Goal: Task Accomplishment & Management: Use online tool/utility

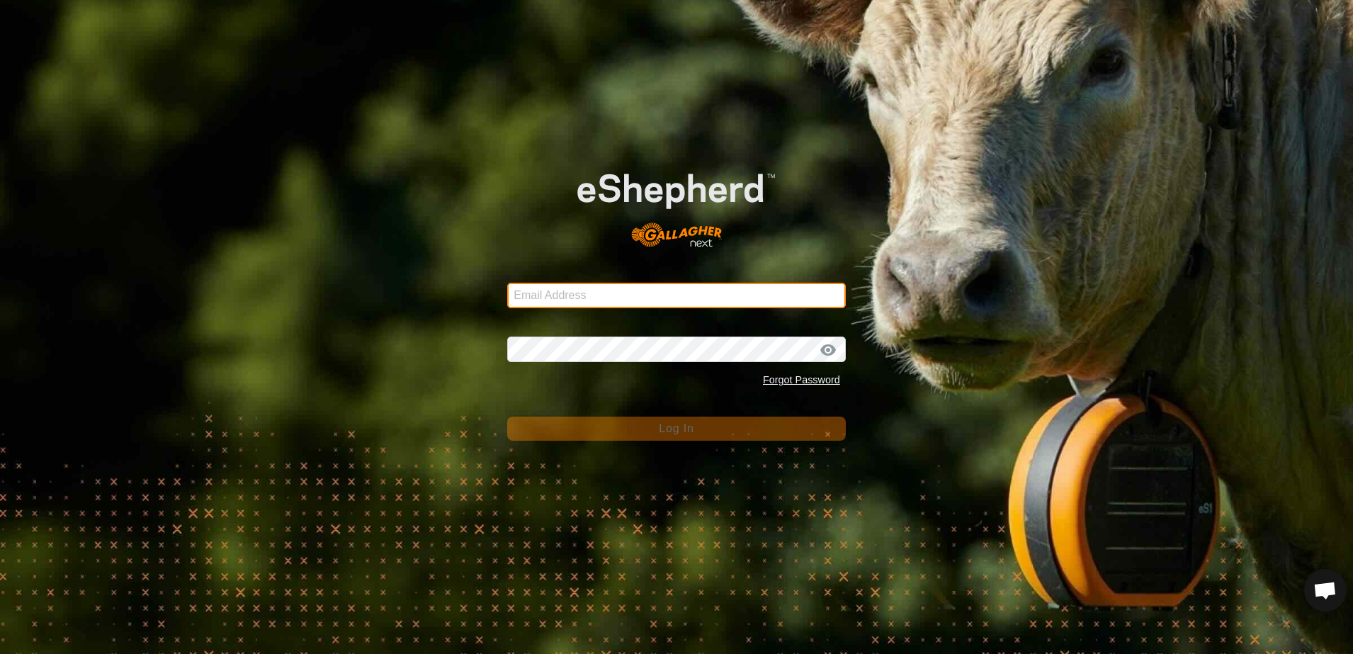
type input "[EMAIL_ADDRESS][DOMAIN_NAME]"
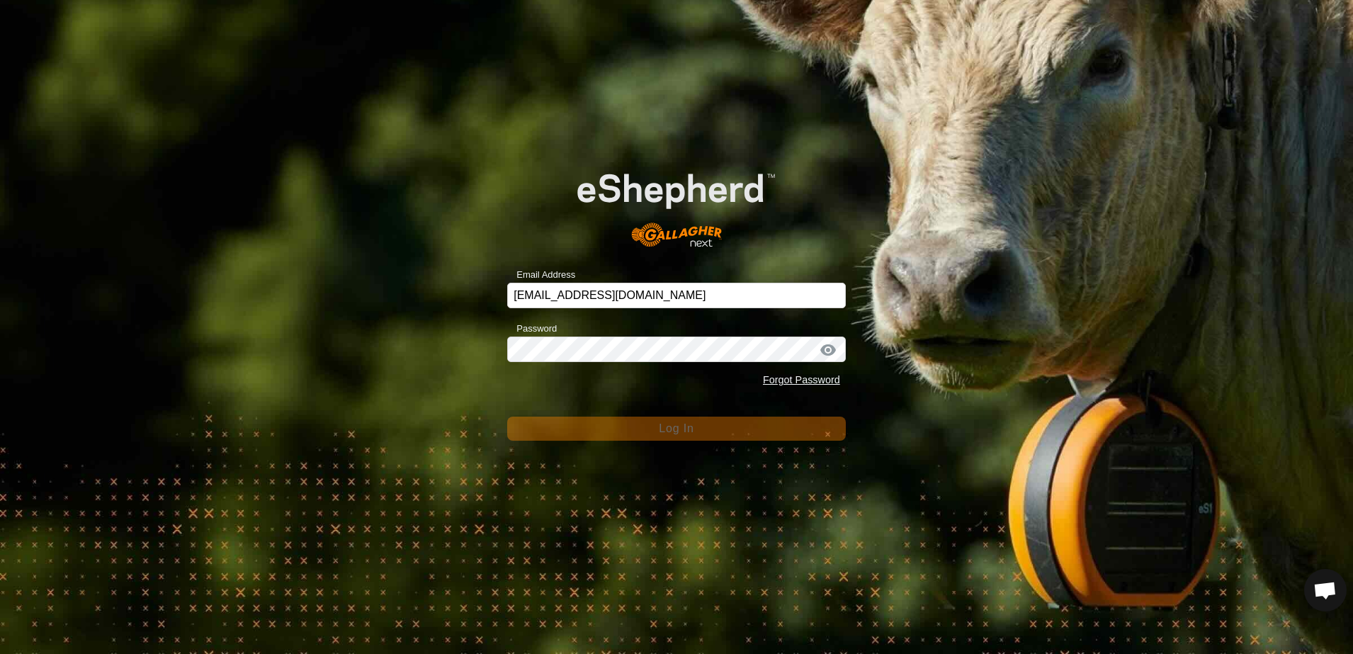
click at [326, 254] on div "Email Address [EMAIL_ADDRESS][DOMAIN_NAME] Password Forgot Password Log In" at bounding box center [676, 327] width 1353 height 654
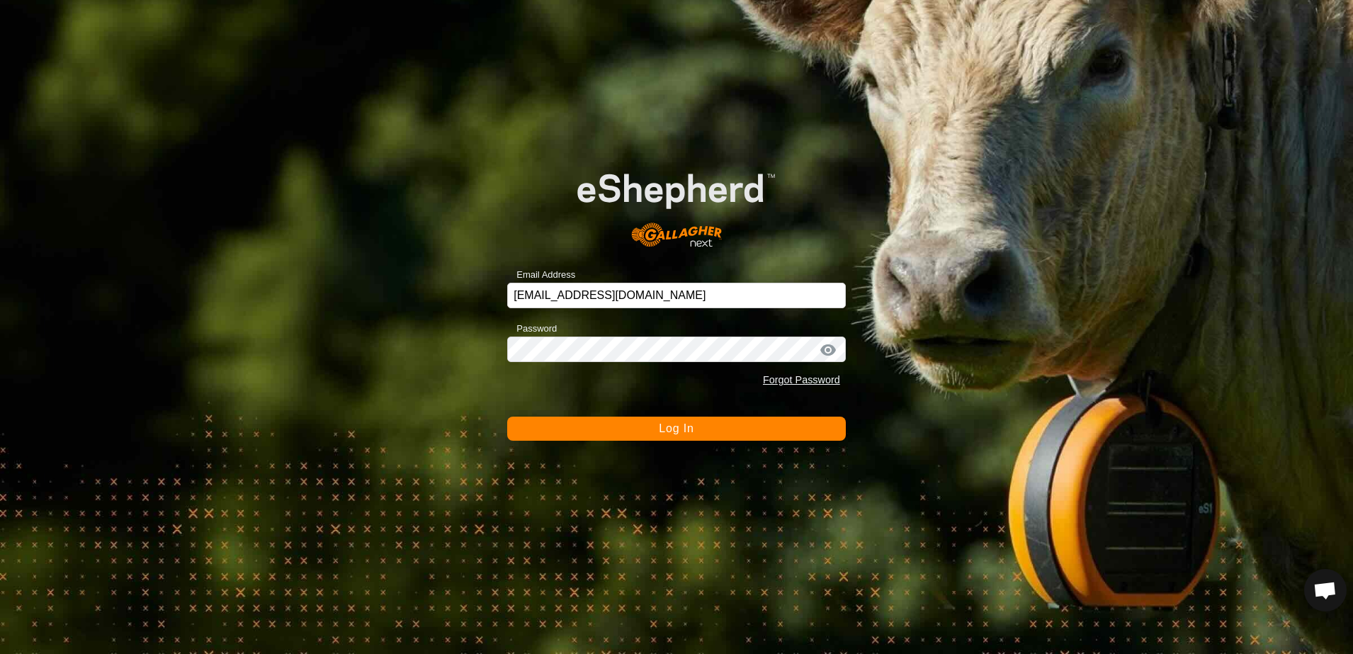
click at [626, 428] on button "Log In" at bounding box center [676, 428] width 338 height 24
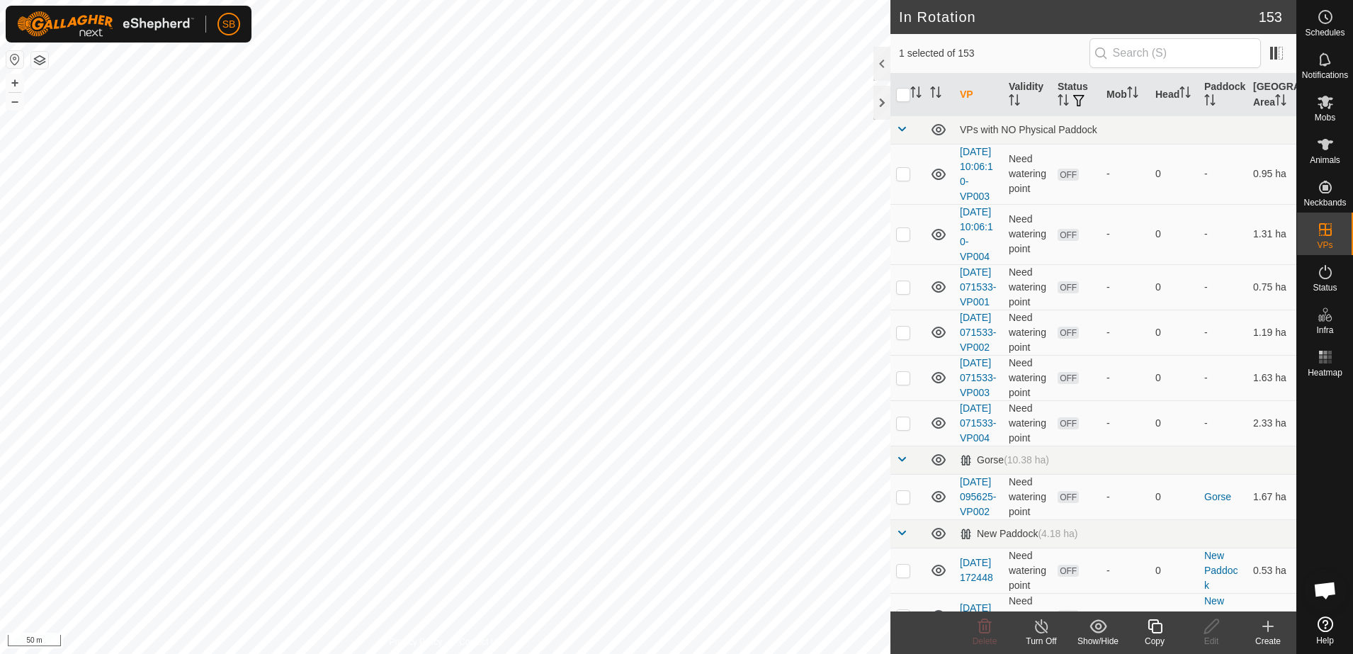
click at [1154, 627] on icon at bounding box center [1155, 625] width 18 height 17
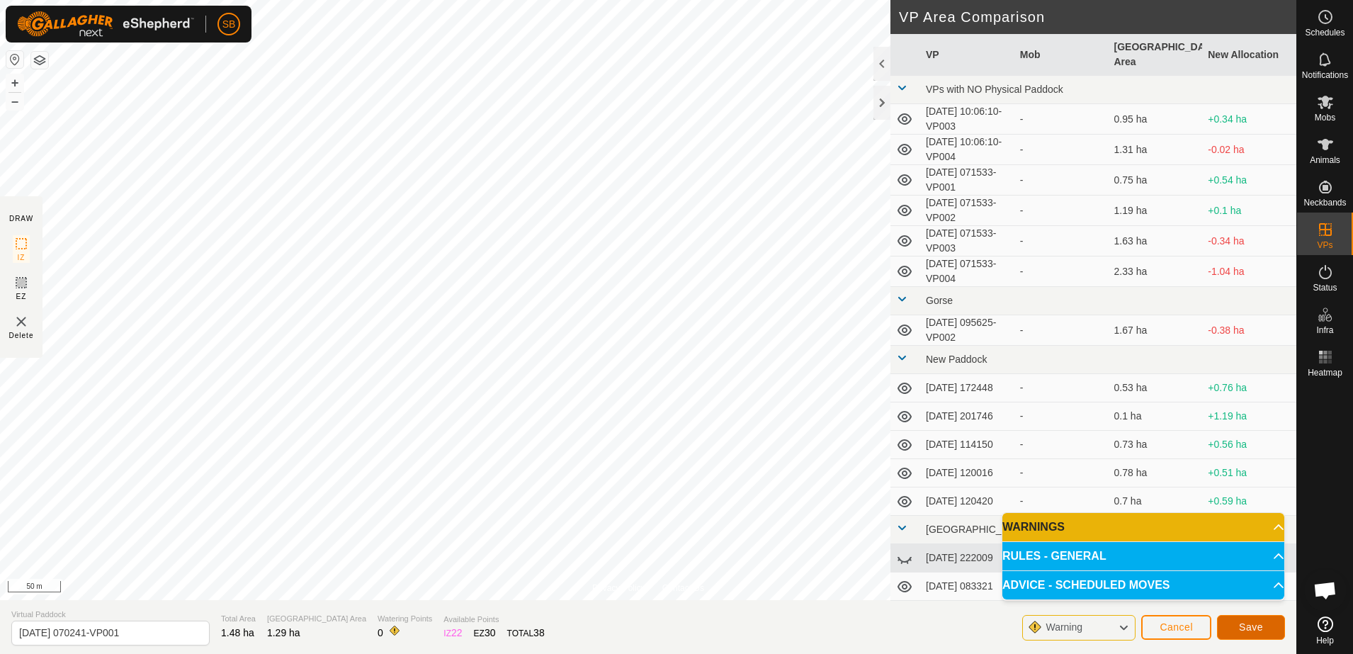
click at [1256, 621] on span "Save" at bounding box center [1251, 626] width 24 height 11
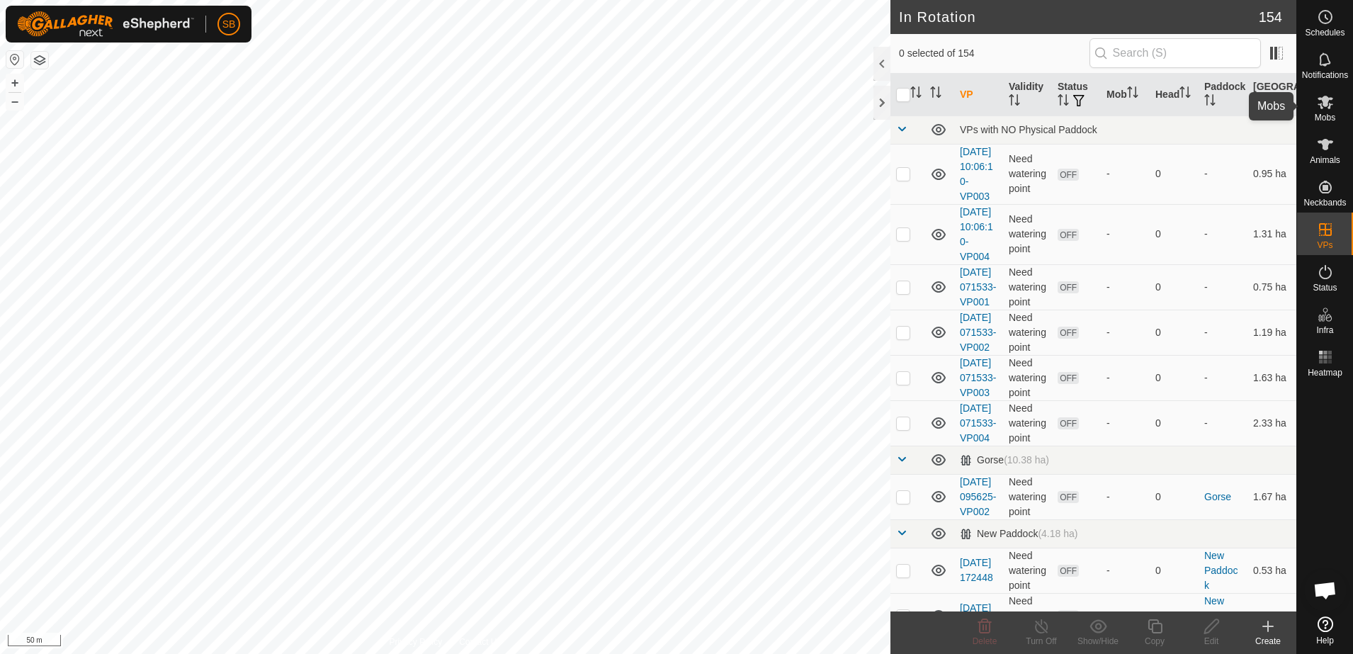
click at [1328, 108] on icon at bounding box center [1325, 102] width 16 height 13
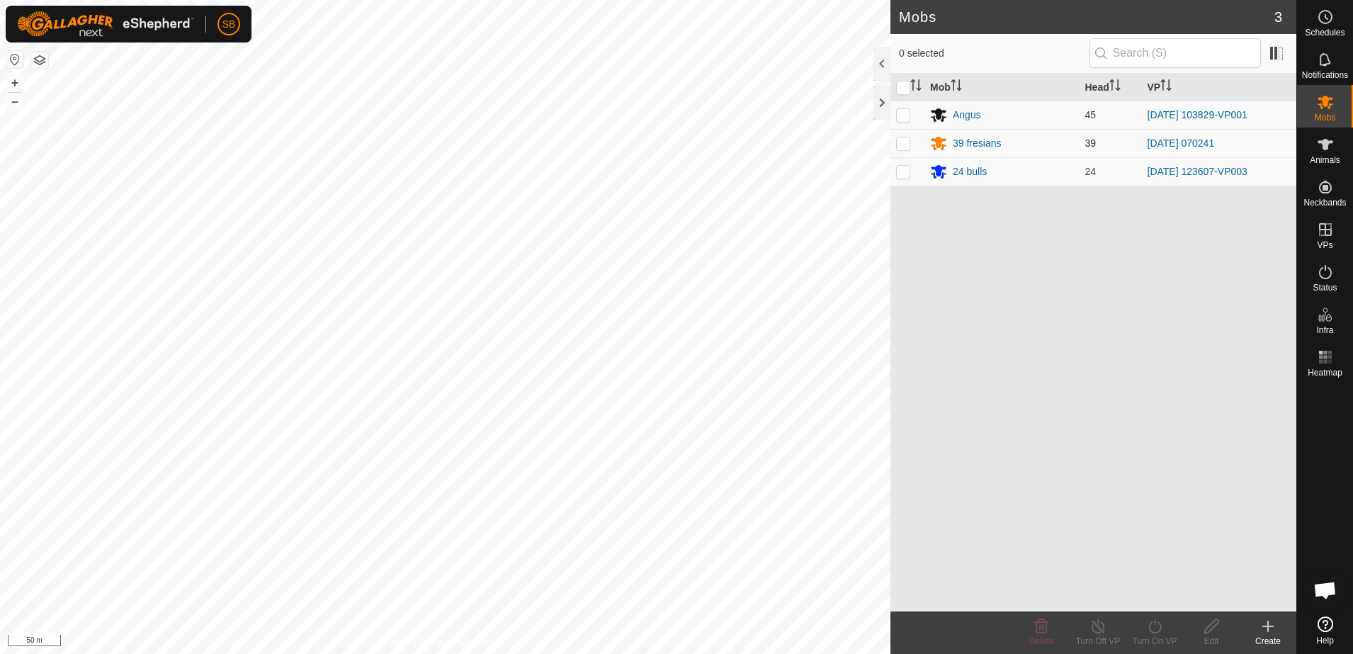
click at [906, 145] on p-checkbox at bounding box center [903, 142] width 14 height 11
checkbox input "true"
click at [1144, 630] on turn-on-svg-icon at bounding box center [1154, 625] width 57 height 17
click at [1154, 596] on link "Now" at bounding box center [1197, 595] width 140 height 28
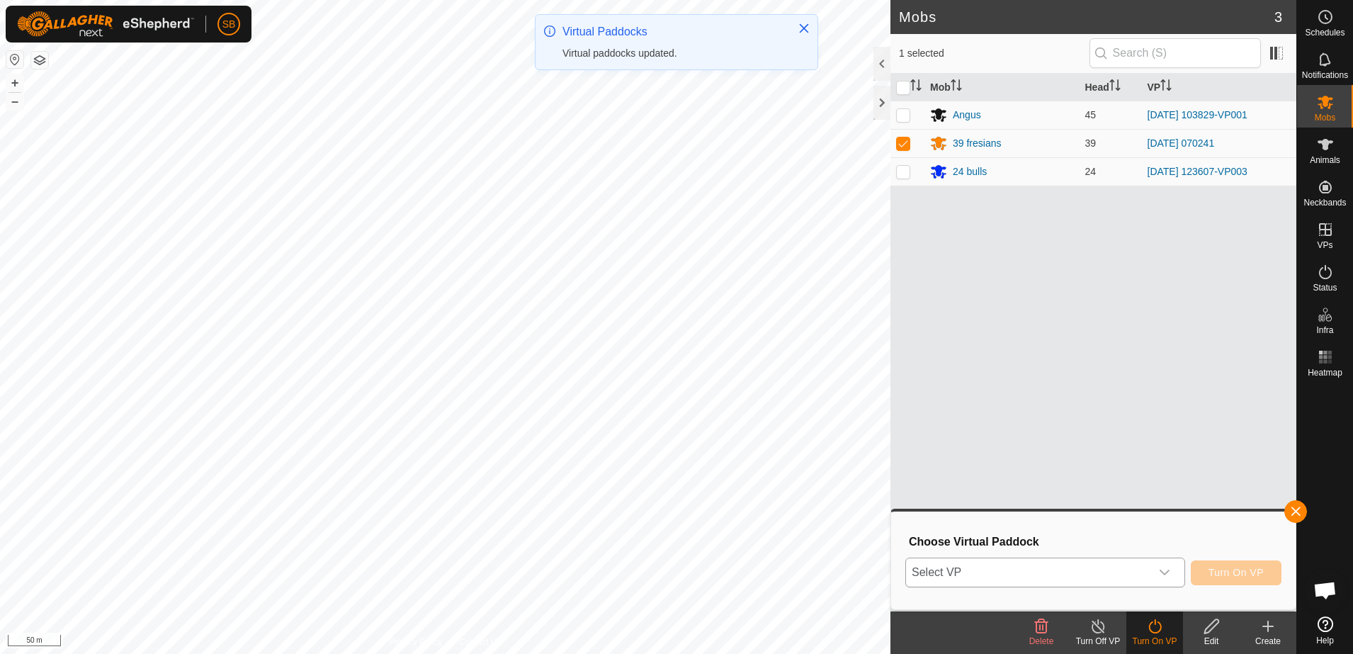
click at [1141, 570] on span "Select VP" at bounding box center [1028, 572] width 244 height 28
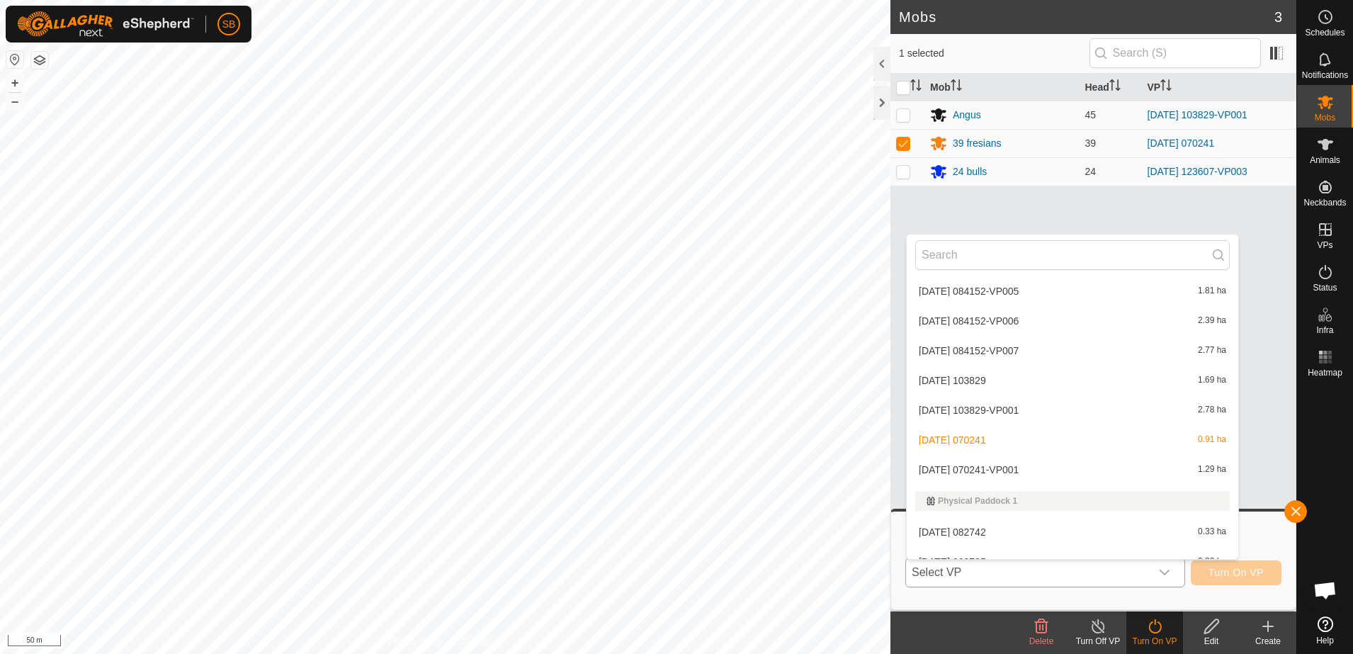
scroll to position [2567, 0]
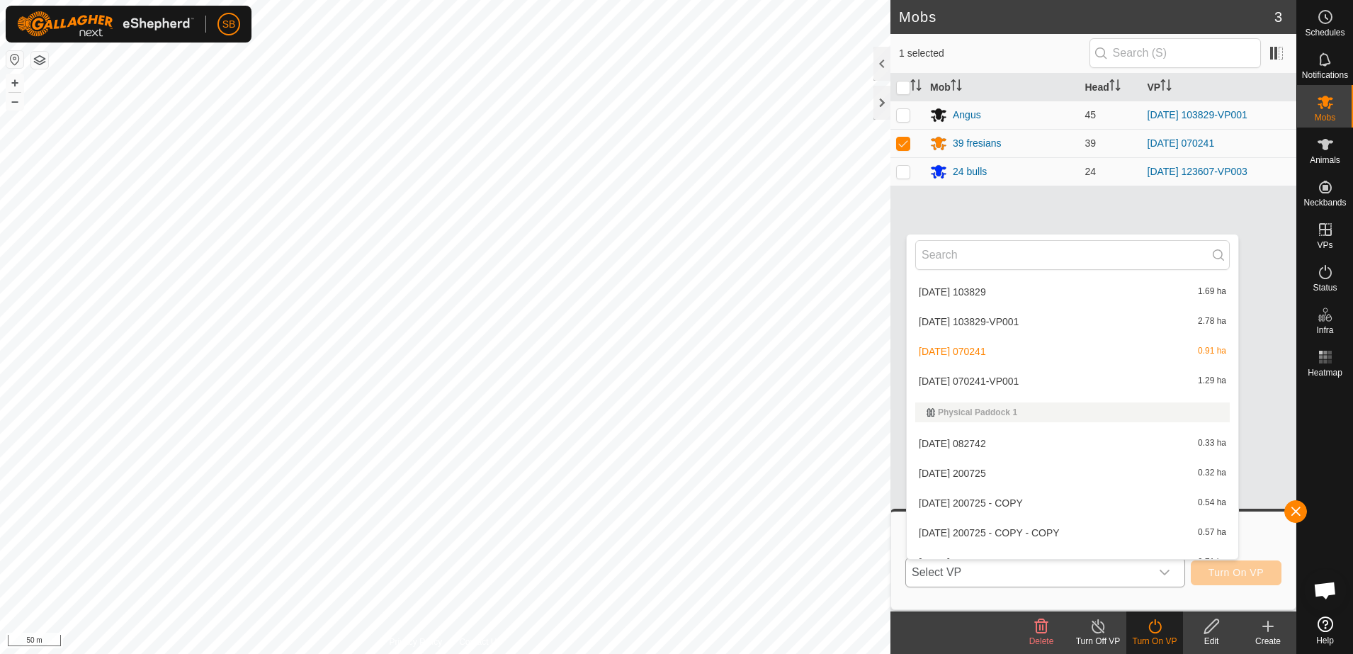
click at [1030, 382] on li "[DATE] 070241-VP001 1.29 ha" at bounding box center [1071, 381] width 331 height 28
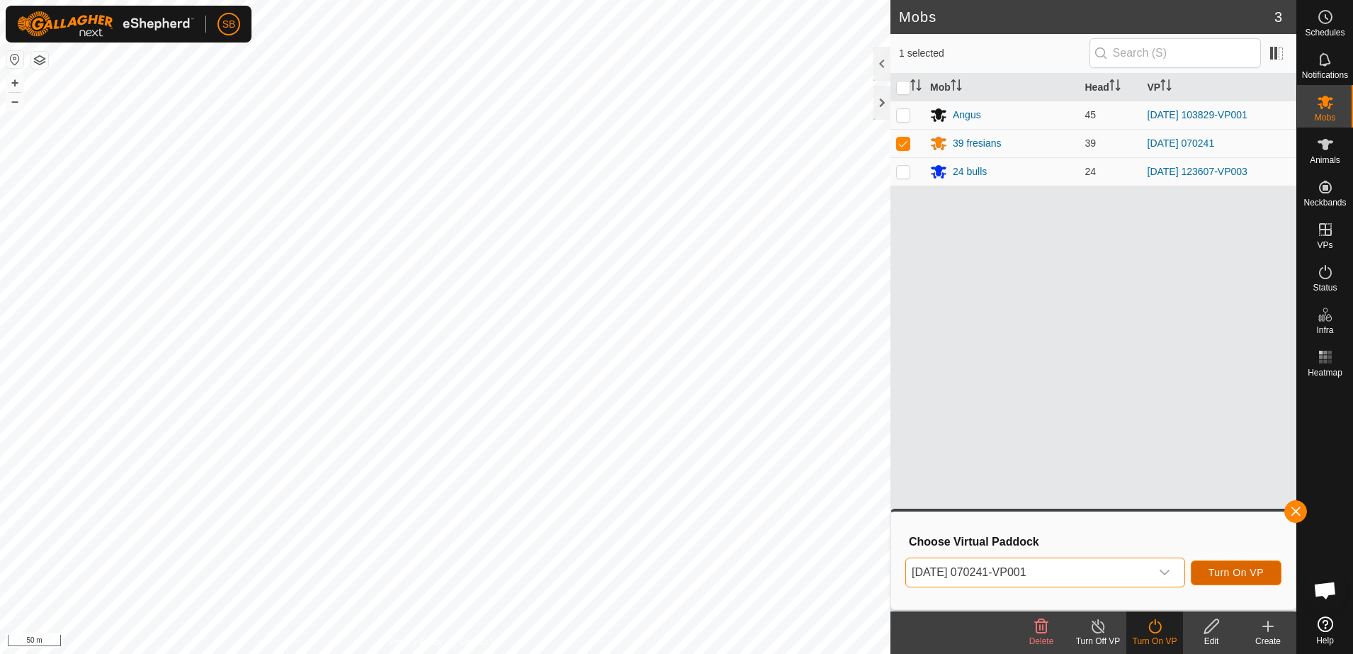
click at [1222, 579] on button "Turn On VP" at bounding box center [1235, 572] width 91 height 25
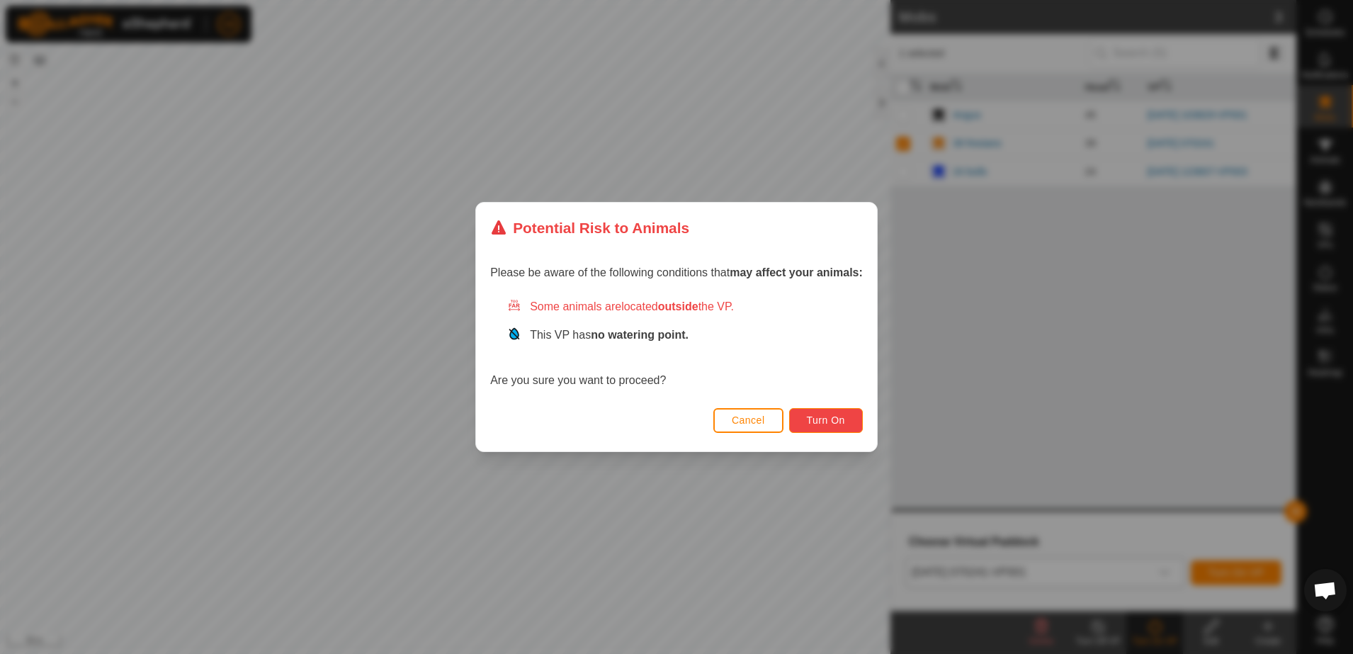
click at [829, 423] on span "Turn On" at bounding box center [826, 419] width 38 height 11
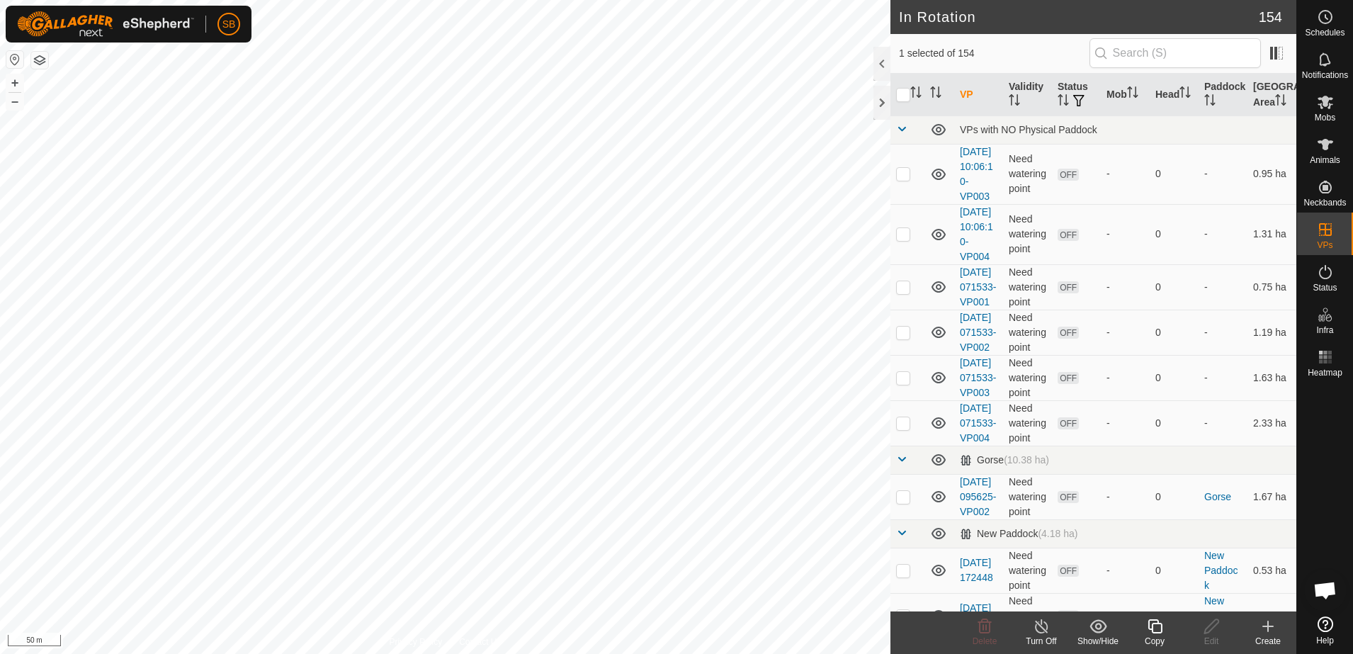
click at [1157, 628] on icon at bounding box center [1155, 625] width 18 height 17
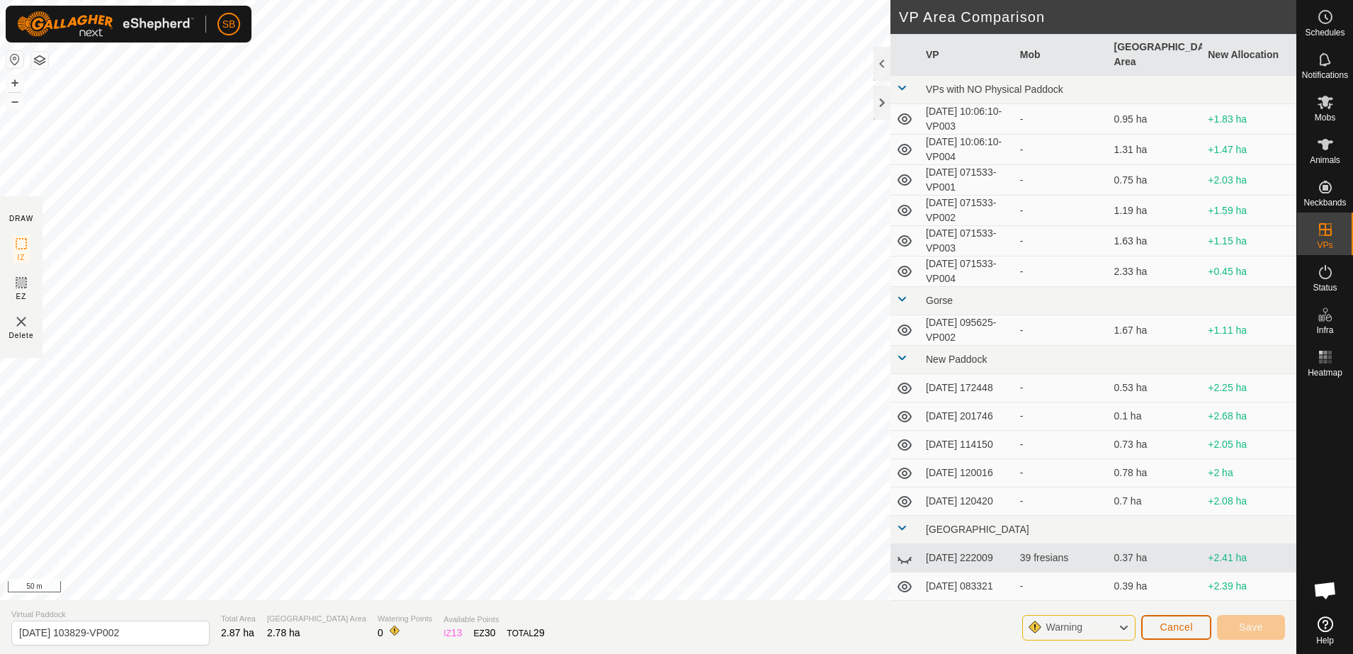
click at [1184, 625] on span "Cancel" at bounding box center [1175, 626] width 33 height 11
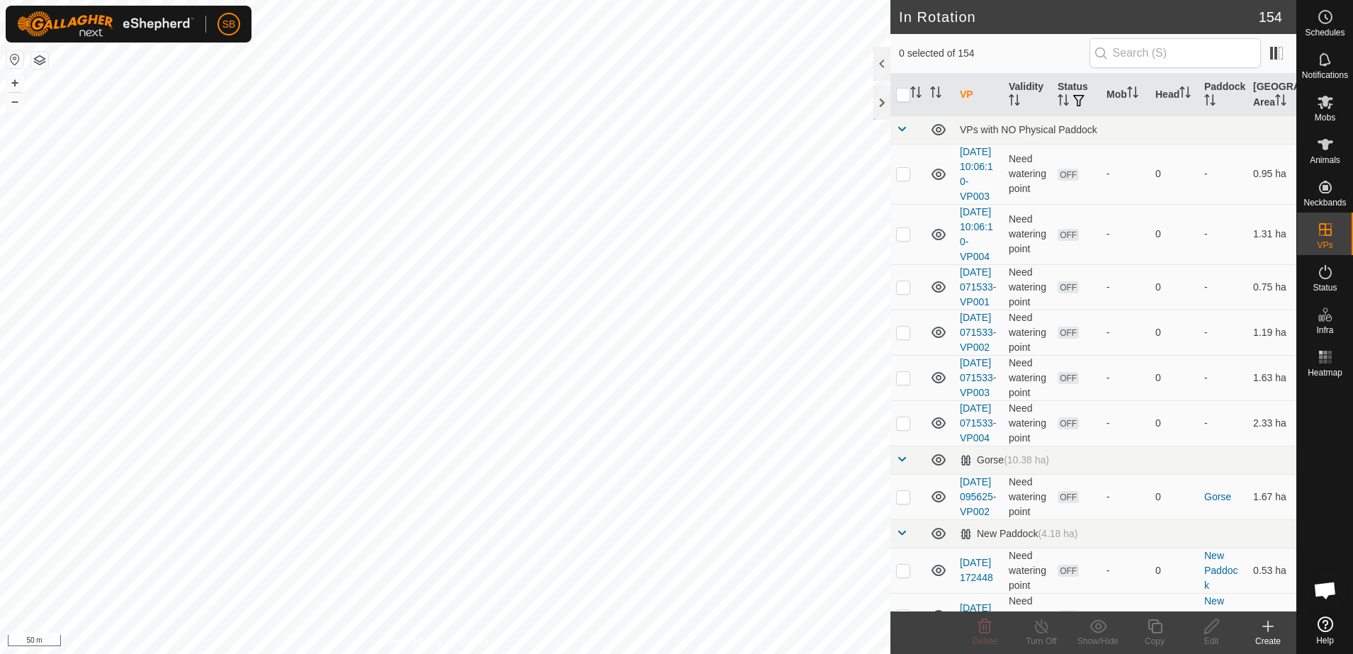
click at [1265, 637] on div "Create" at bounding box center [1267, 640] width 57 height 13
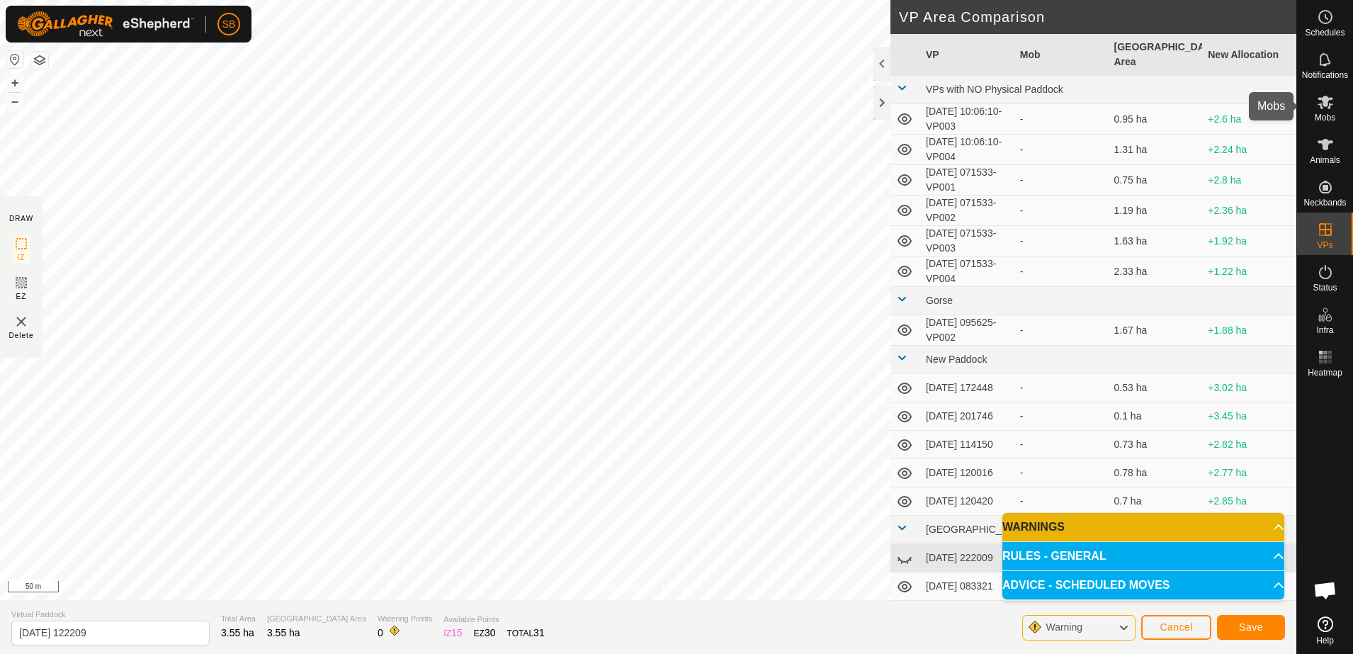
click at [1334, 106] on es-mob-svg-icon at bounding box center [1324, 102] width 25 height 23
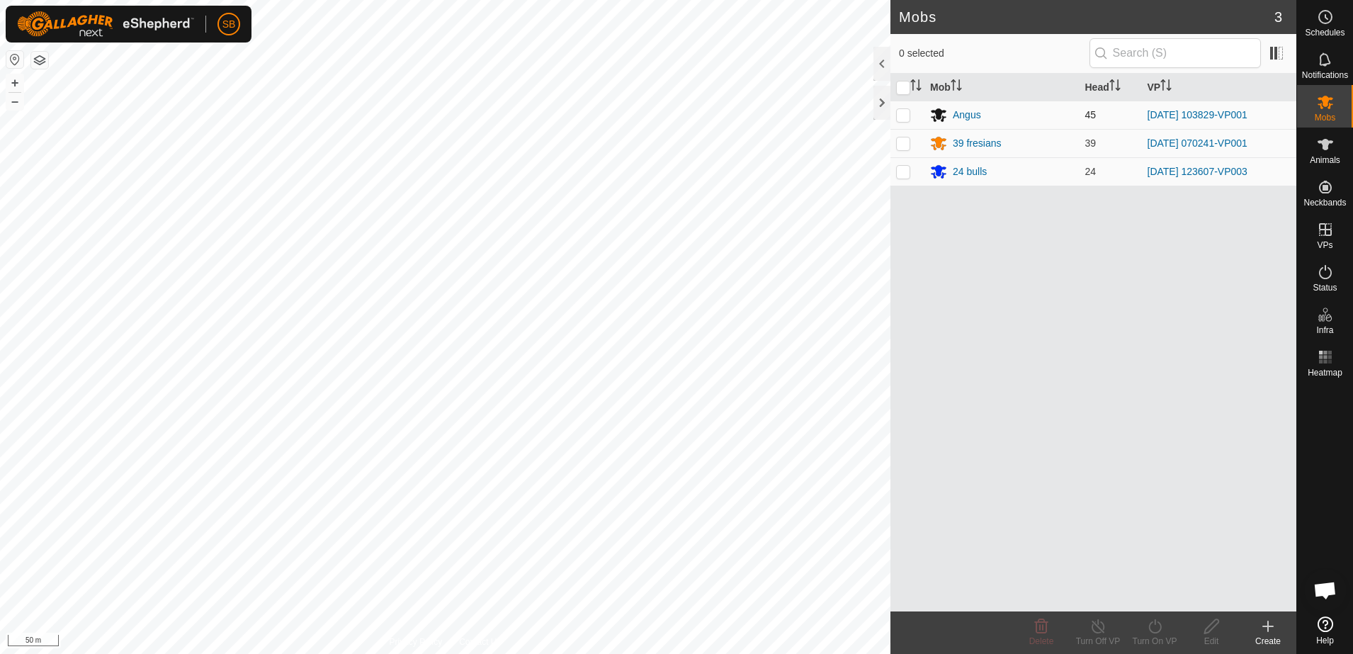
click at [906, 113] on p-checkbox at bounding box center [903, 114] width 14 height 11
checkbox input "true"
click at [1151, 627] on icon at bounding box center [1155, 625] width 18 height 17
click at [1156, 598] on link "Now" at bounding box center [1197, 595] width 140 height 28
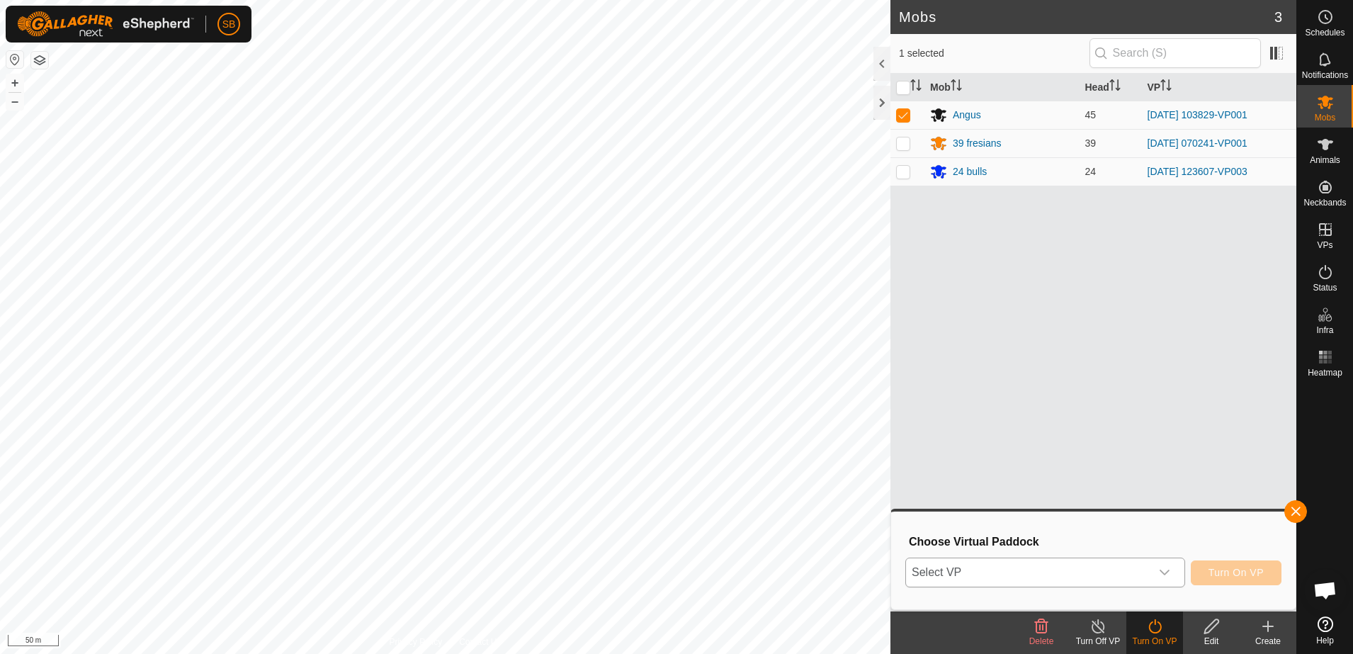
click at [1154, 571] on div "dropdown trigger" at bounding box center [1164, 572] width 28 height 28
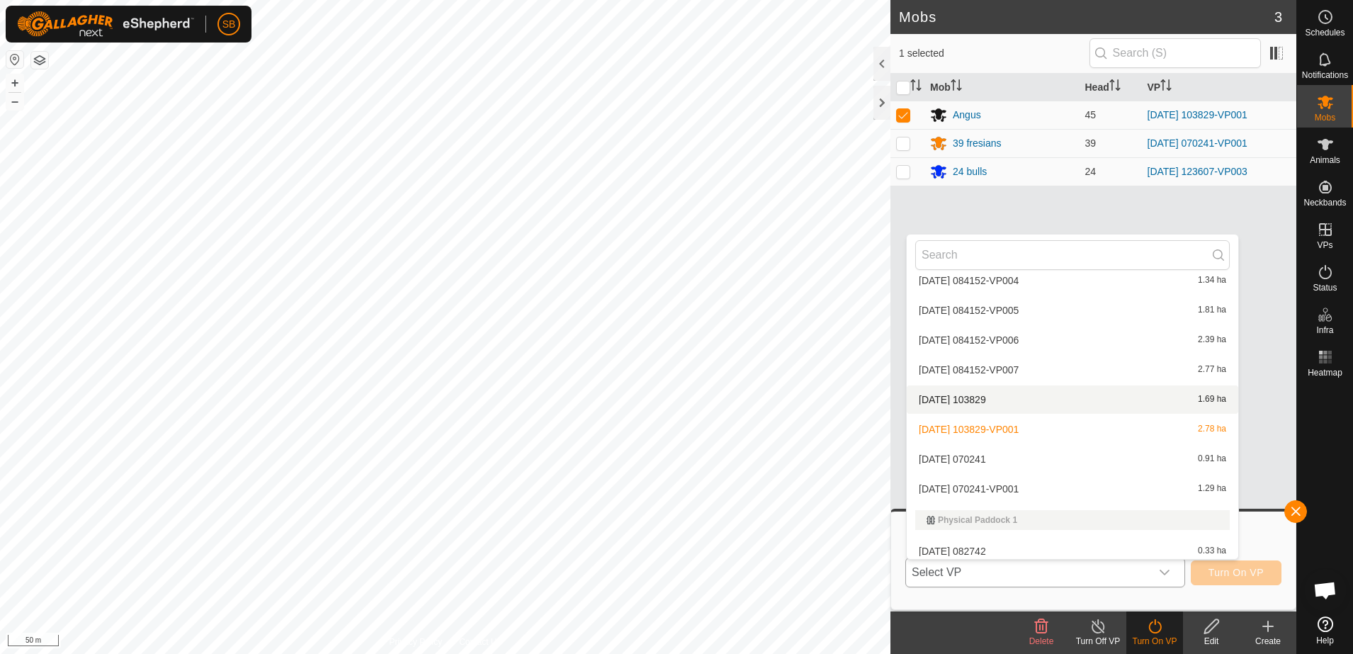
scroll to position [2478, 0]
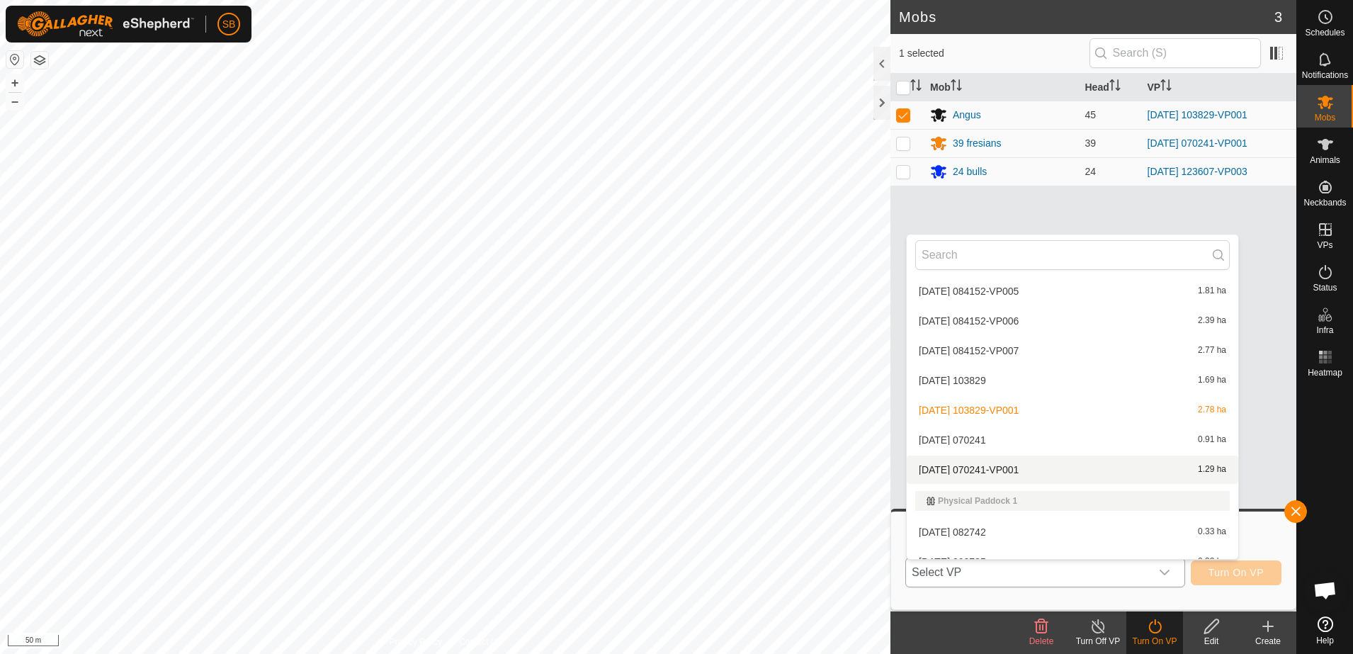
drag, startPoint x: 1017, startPoint y: 371, endPoint x: 1013, endPoint y: 478, distance: 107.0
click at [1013, 478] on ul "VPs with NO Physical Paddock [DATE] 10:06:10-VP003 0.95 ha [DATE] 10:06:10-VP00…" at bounding box center [1071, 216] width 331 height 4839
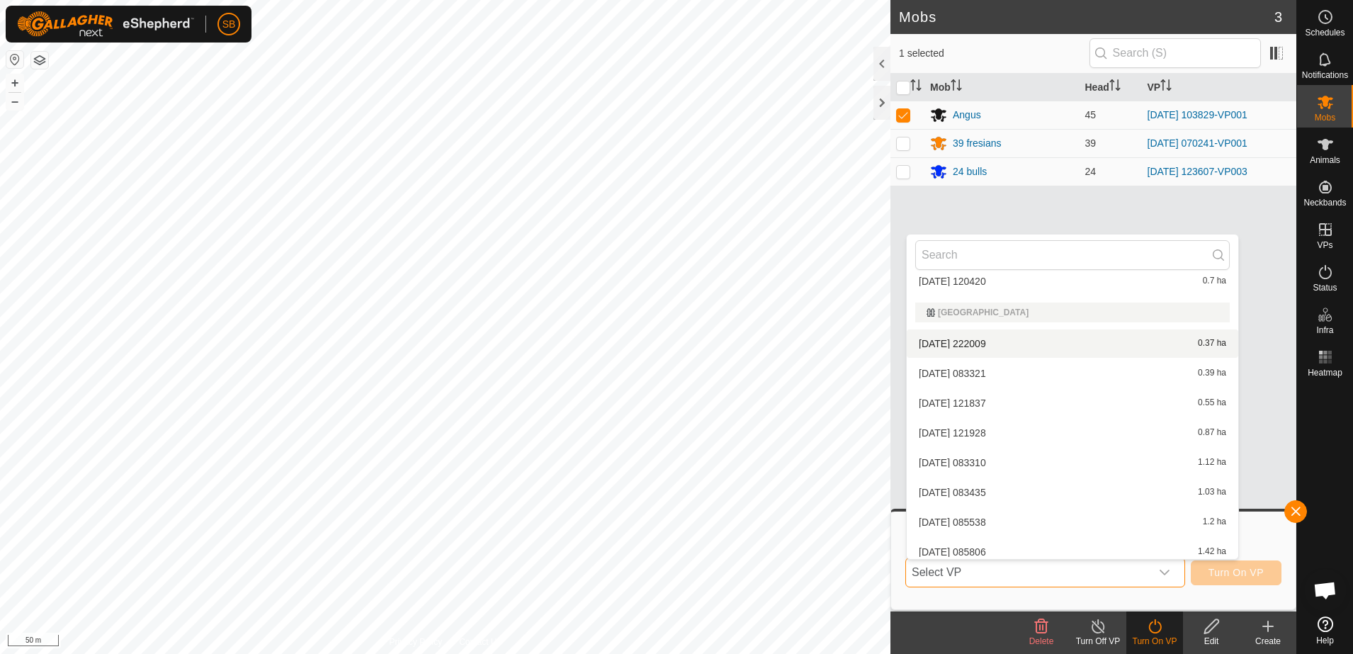
scroll to position [425, 0]
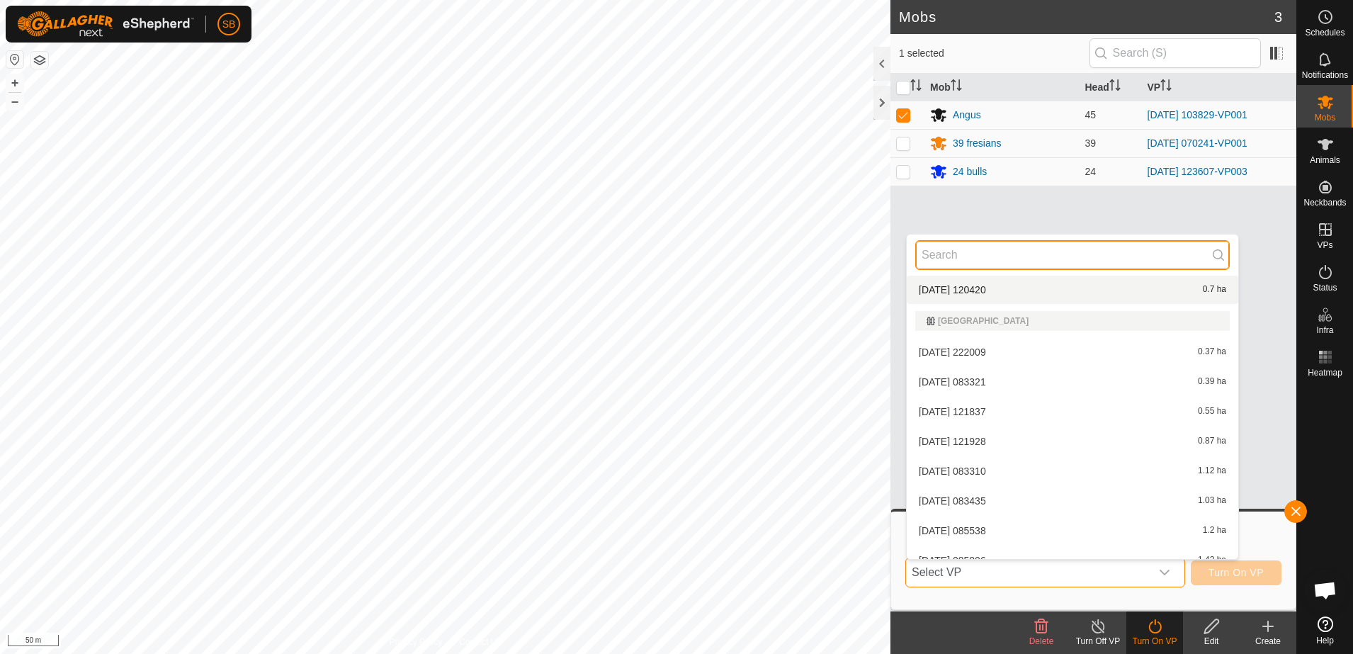
click at [1014, 255] on input "text" at bounding box center [1072, 255] width 314 height 30
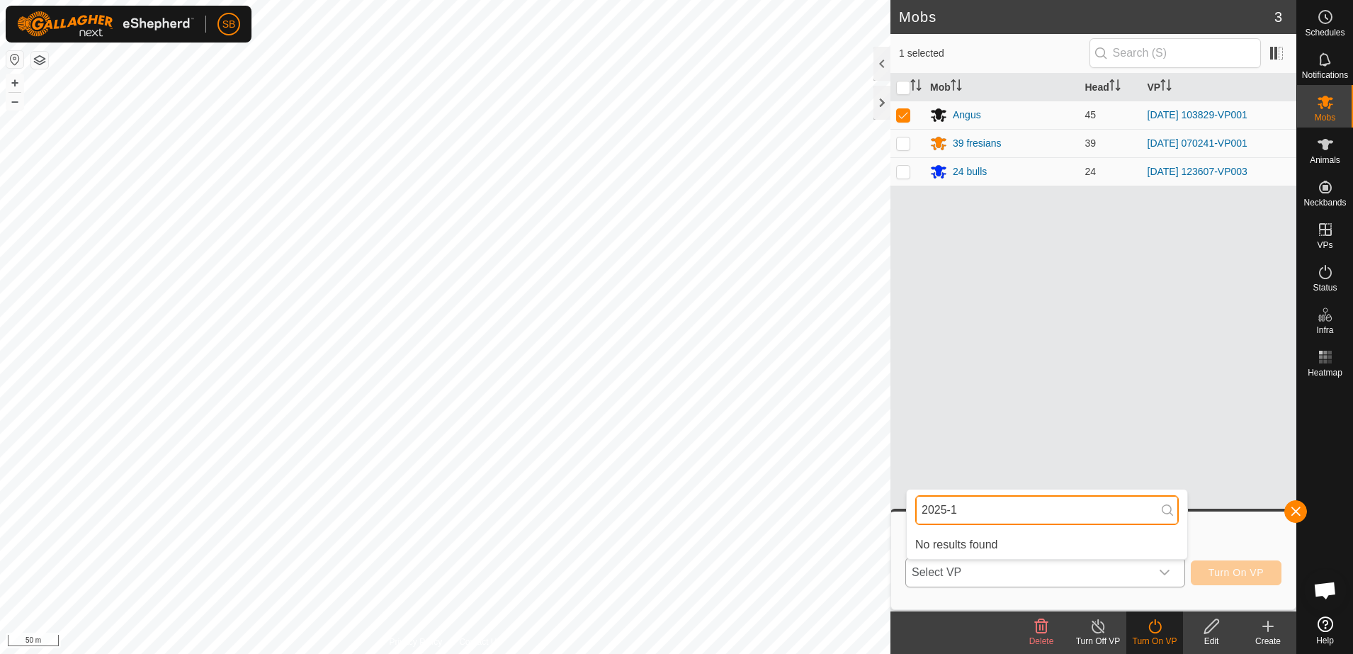
scroll to position [0, 0]
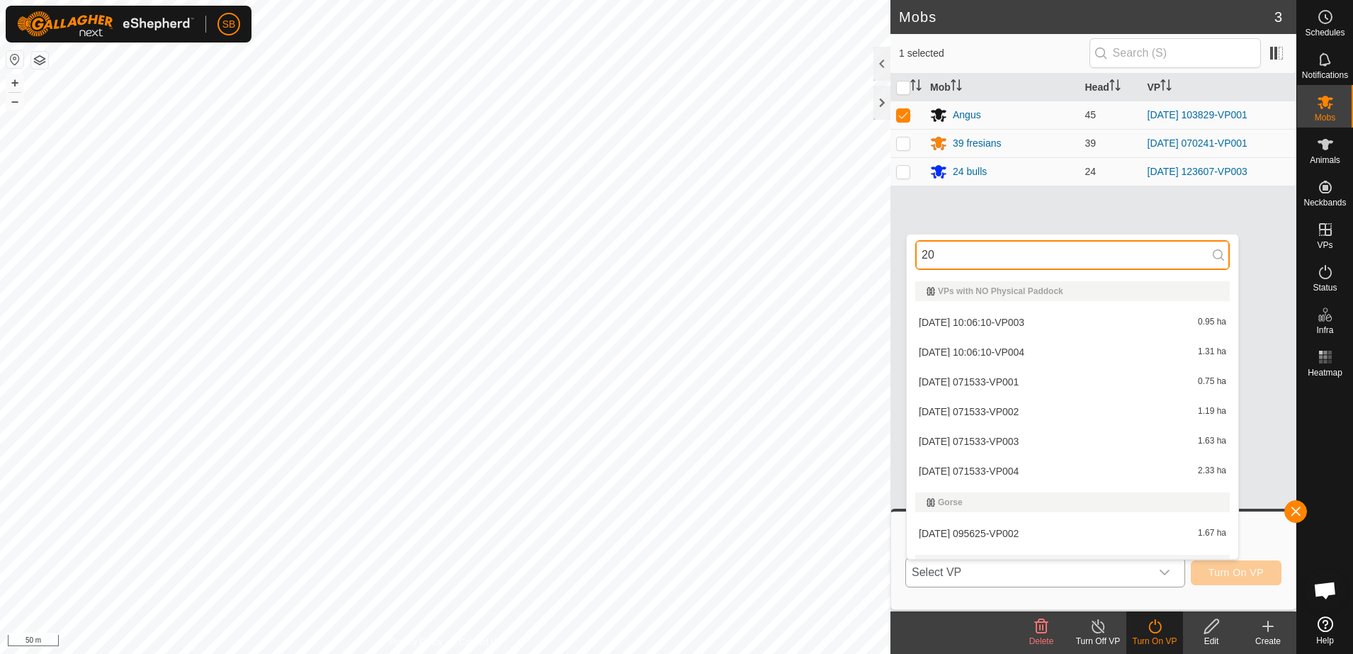
type input "2"
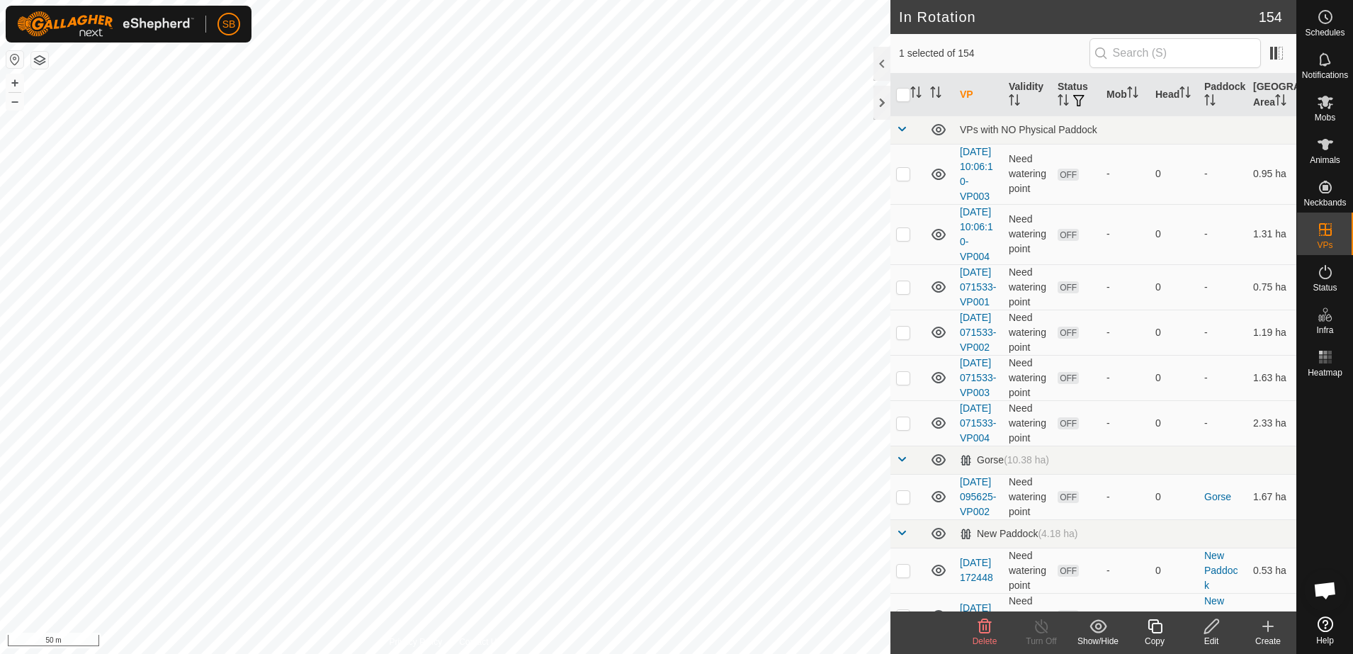
checkbox input "true"
checkbox input "false"
checkbox input "true"
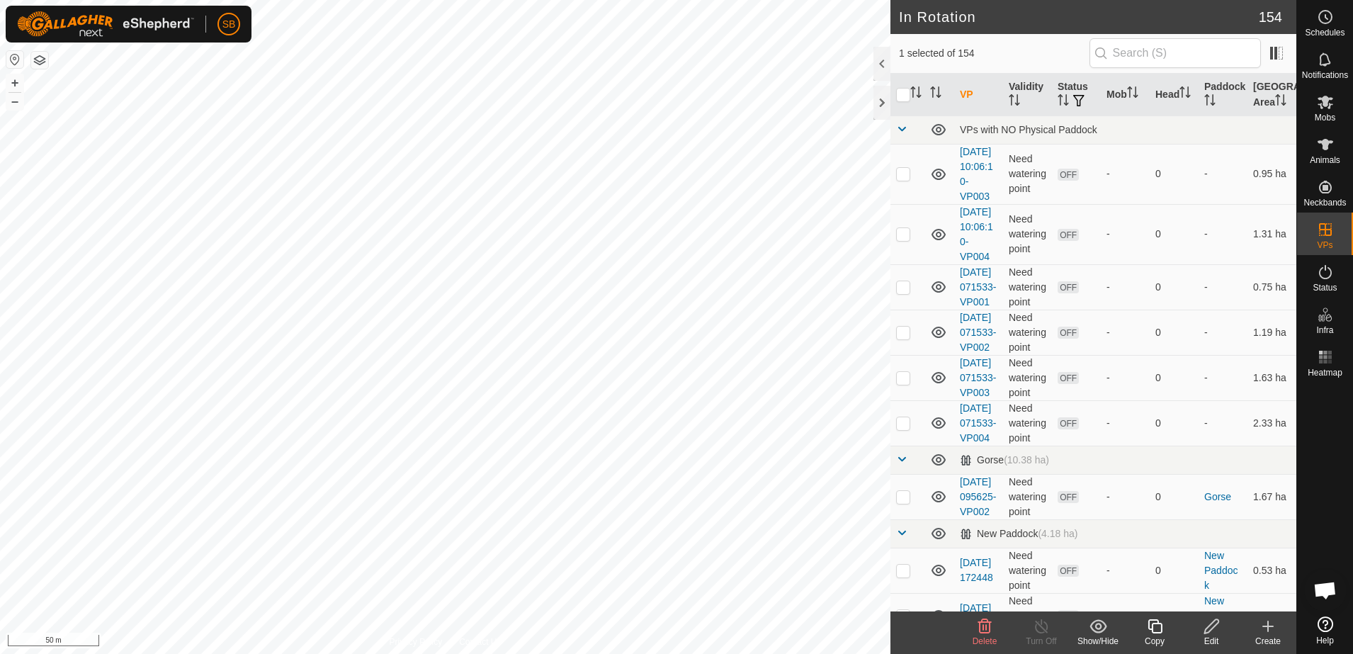
checkbox input "false"
checkbox input "true"
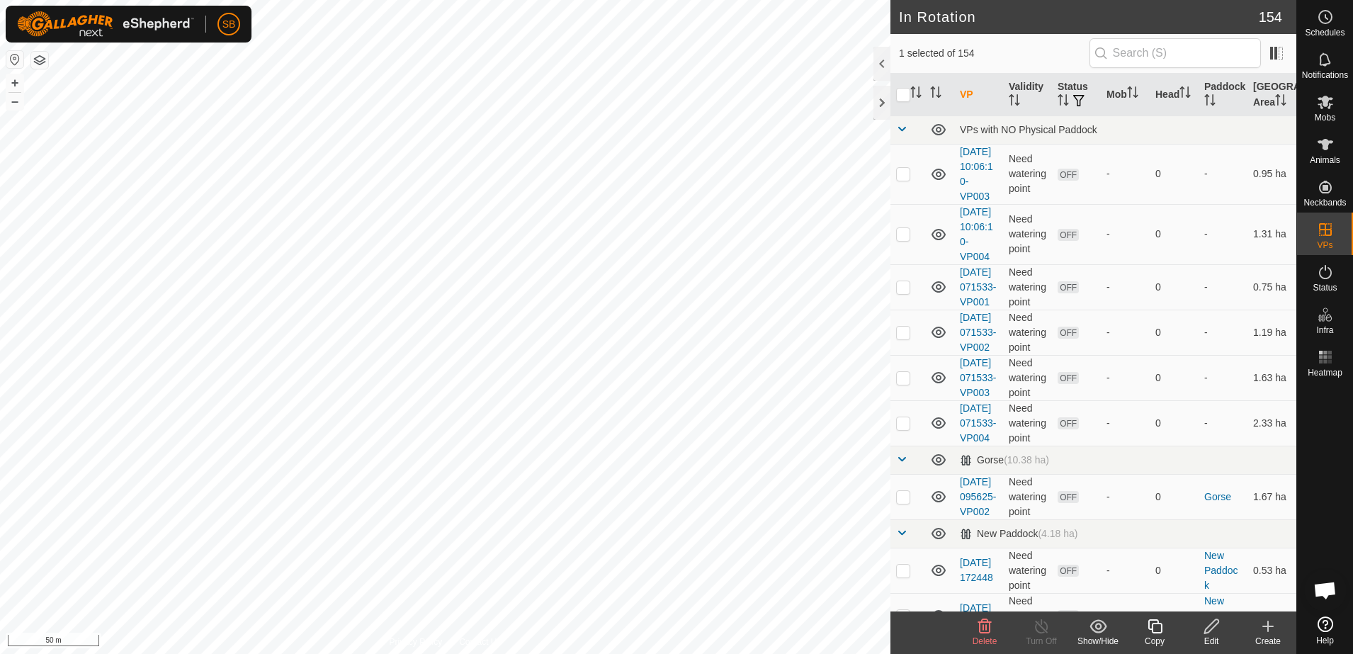
checkbox input "true"
checkbox input "false"
checkbox input "true"
checkbox input "false"
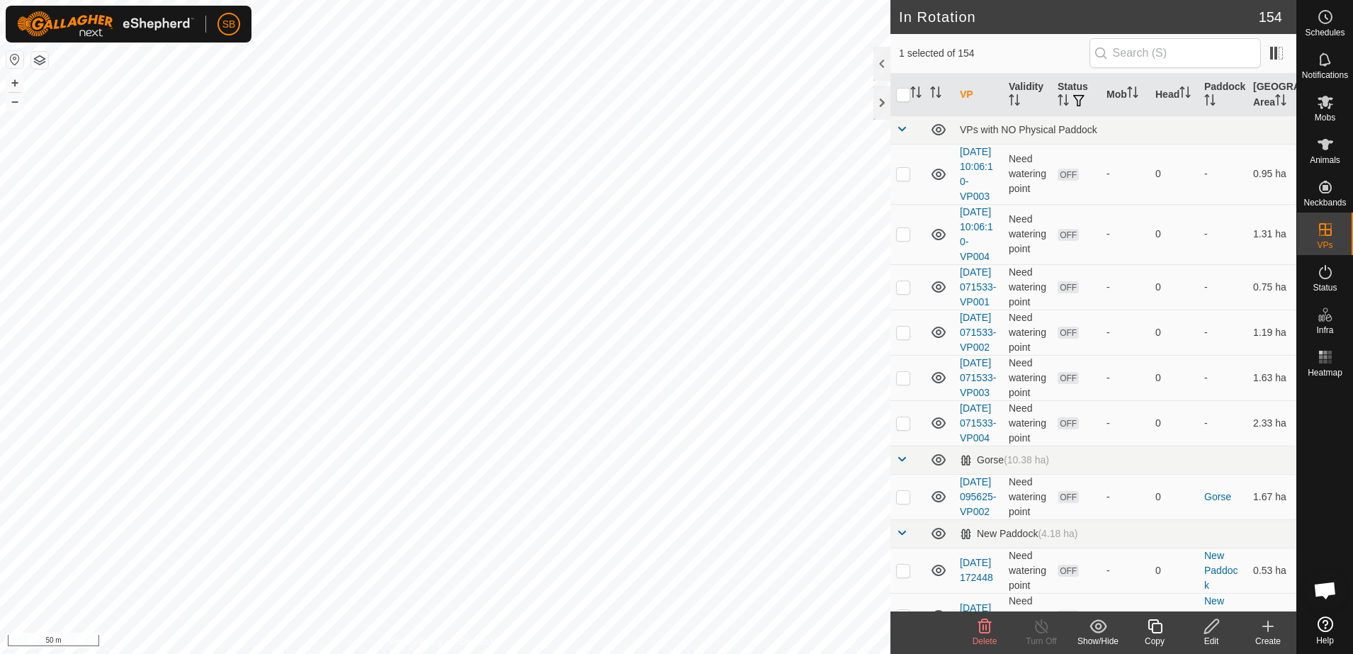
checkbox input "true"
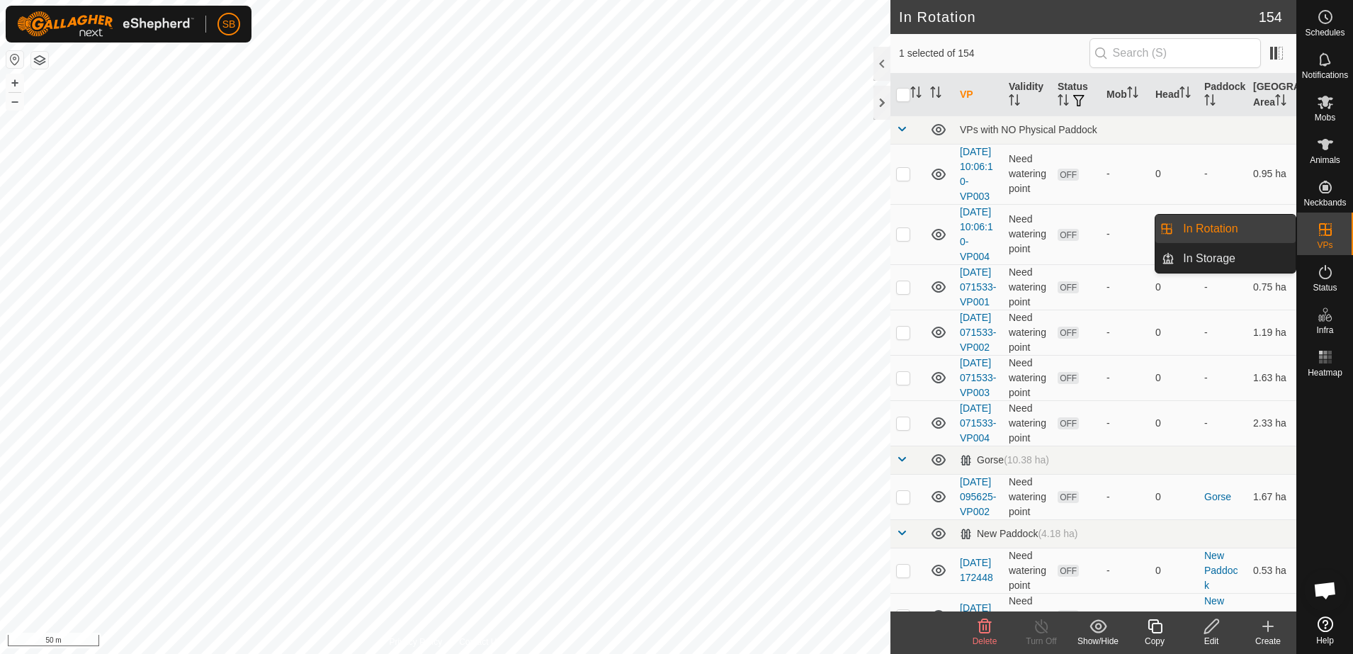
drag, startPoint x: 1299, startPoint y: 233, endPoint x: 1328, endPoint y: 245, distance: 30.8
click at [1328, 245] on span "VPs" at bounding box center [1324, 245] width 16 height 8
click at [1222, 229] on link "In Rotation" at bounding box center [1234, 229] width 121 height 28
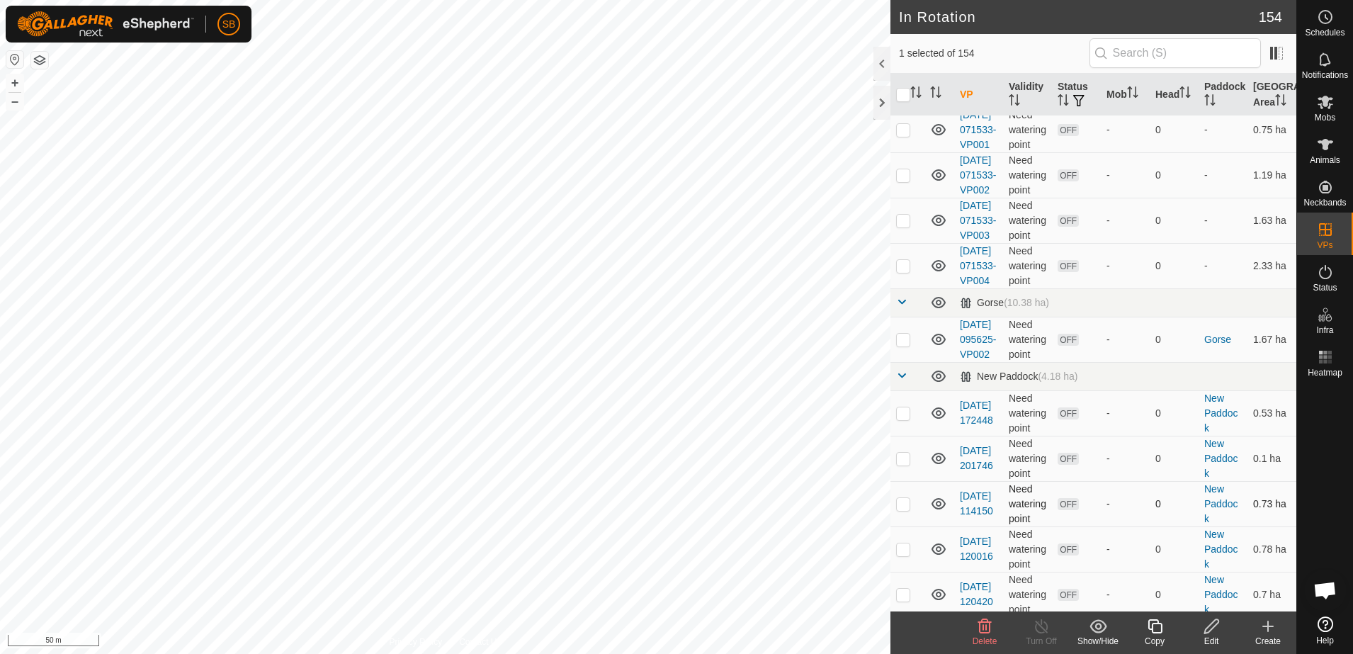
scroll to position [177, 0]
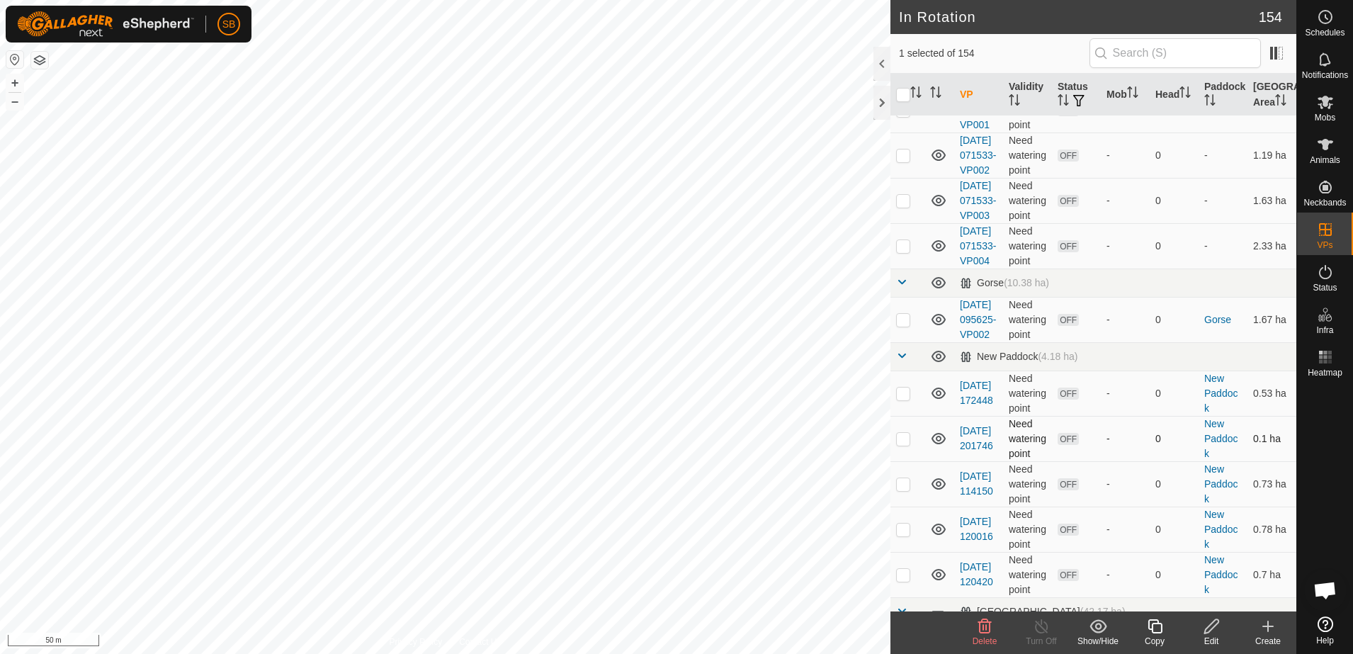
checkbox input "true"
checkbox input "false"
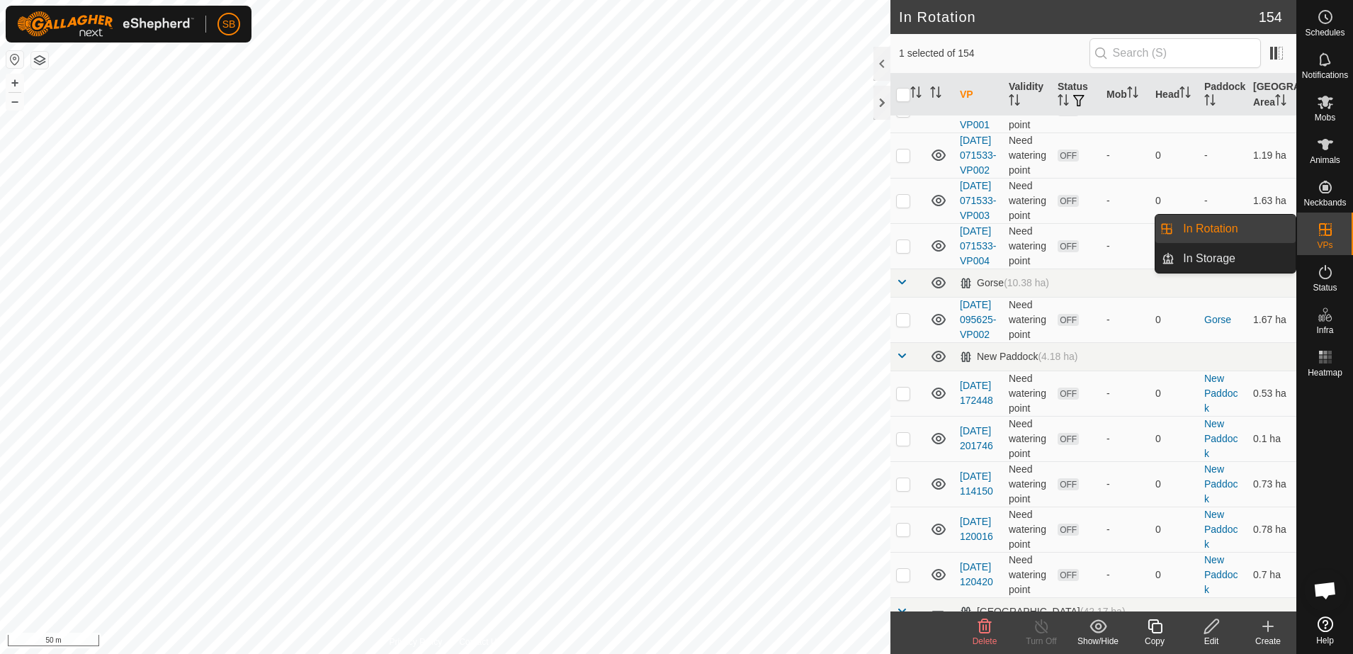
click at [1326, 244] on span "VPs" at bounding box center [1324, 245] width 16 height 8
click at [1253, 233] on link "In Rotation" at bounding box center [1234, 229] width 121 height 28
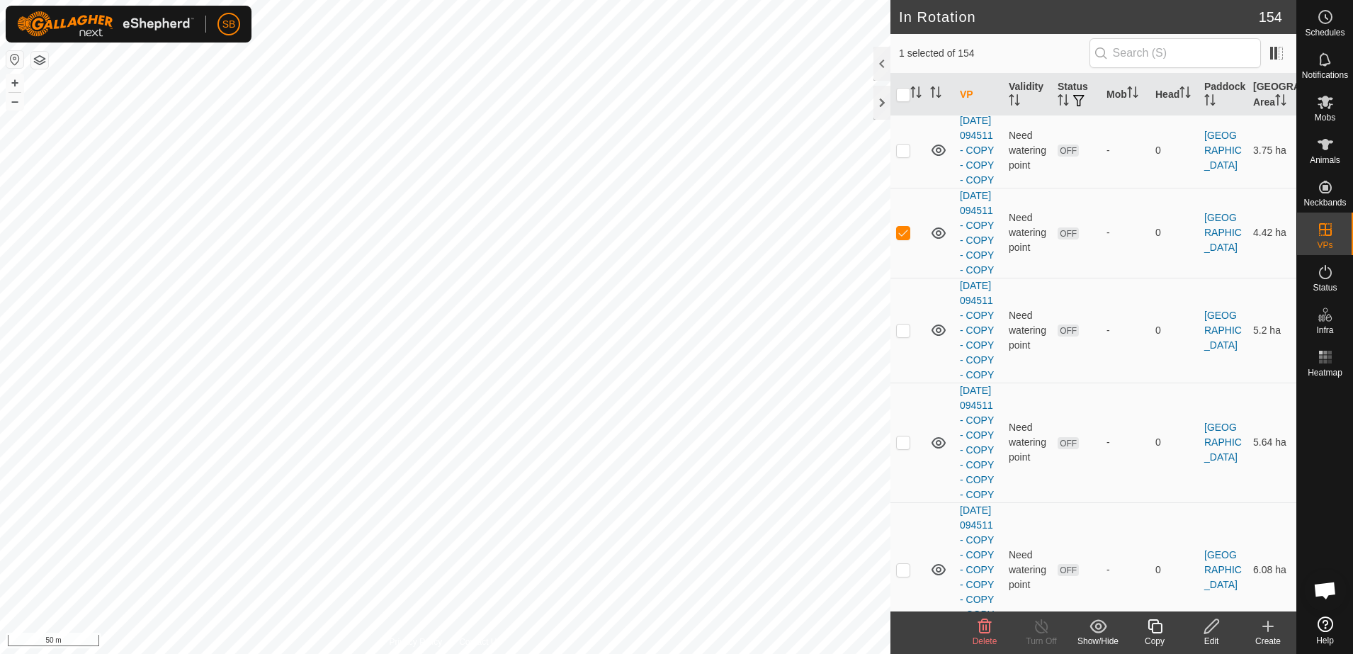
scroll to position [1505, 0]
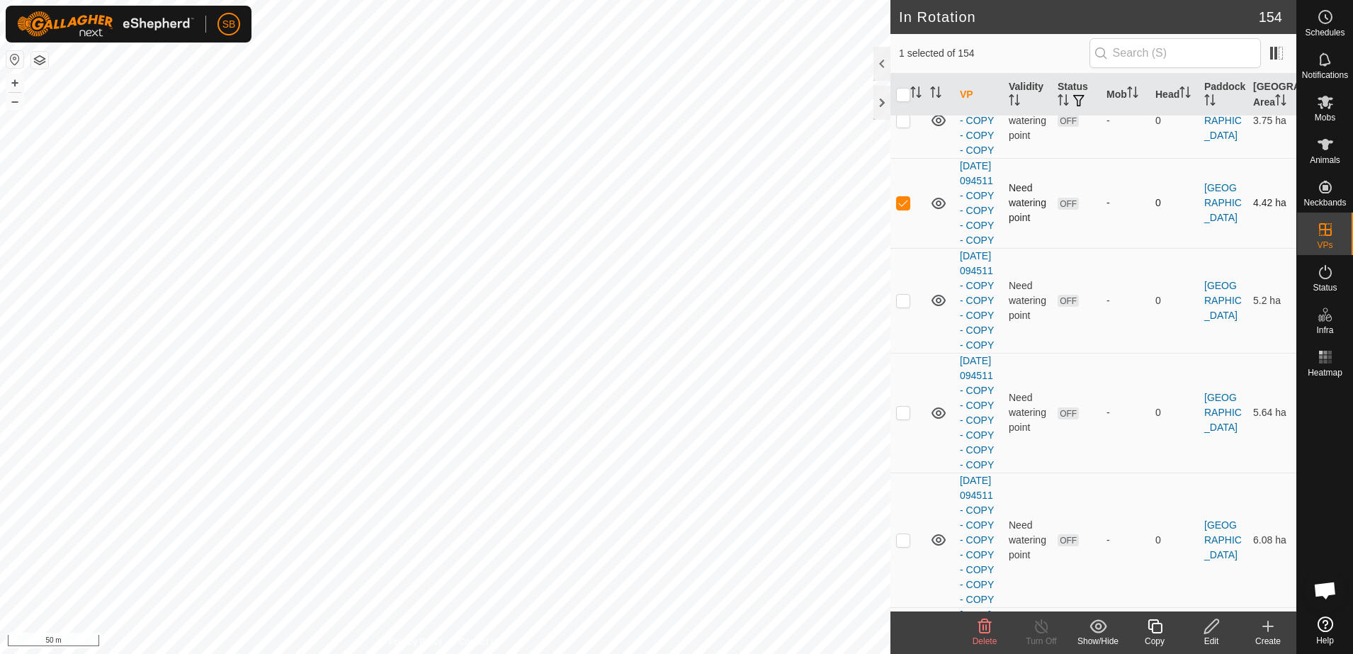
click at [906, 208] on p-checkbox at bounding box center [903, 202] width 14 height 11
checkbox input "false"
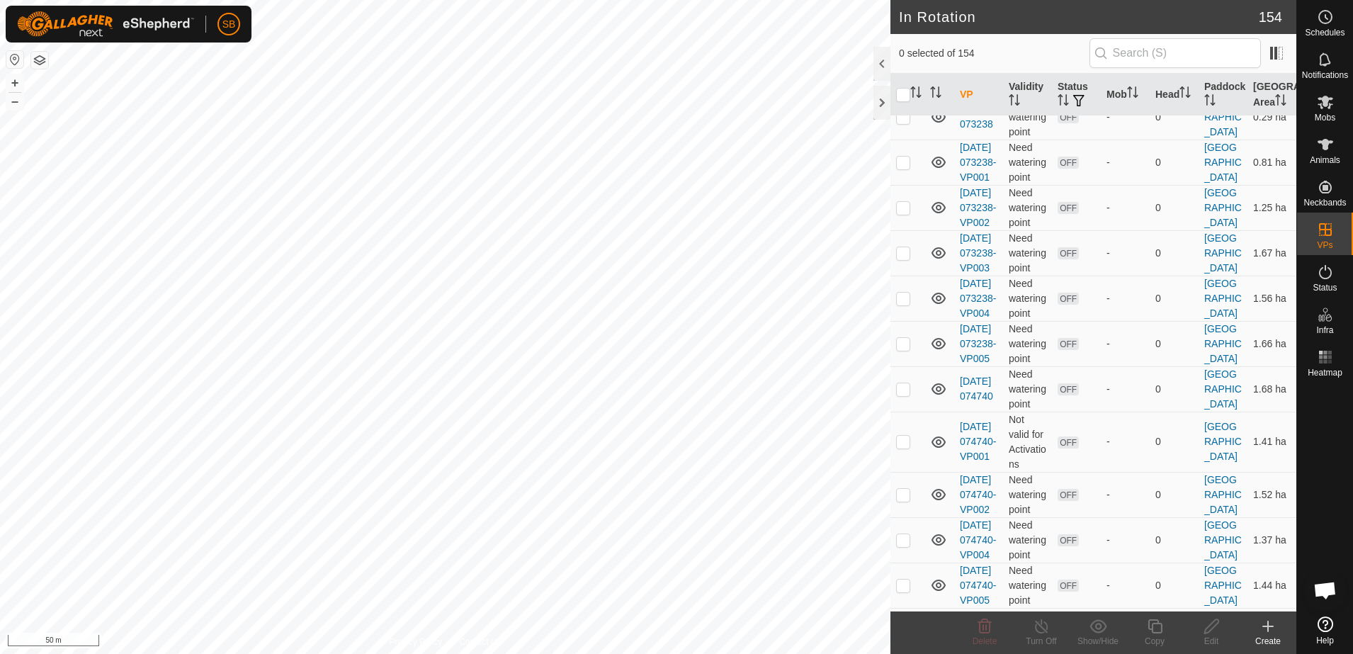
scroll to position [3452, 0]
checkbox input "false"
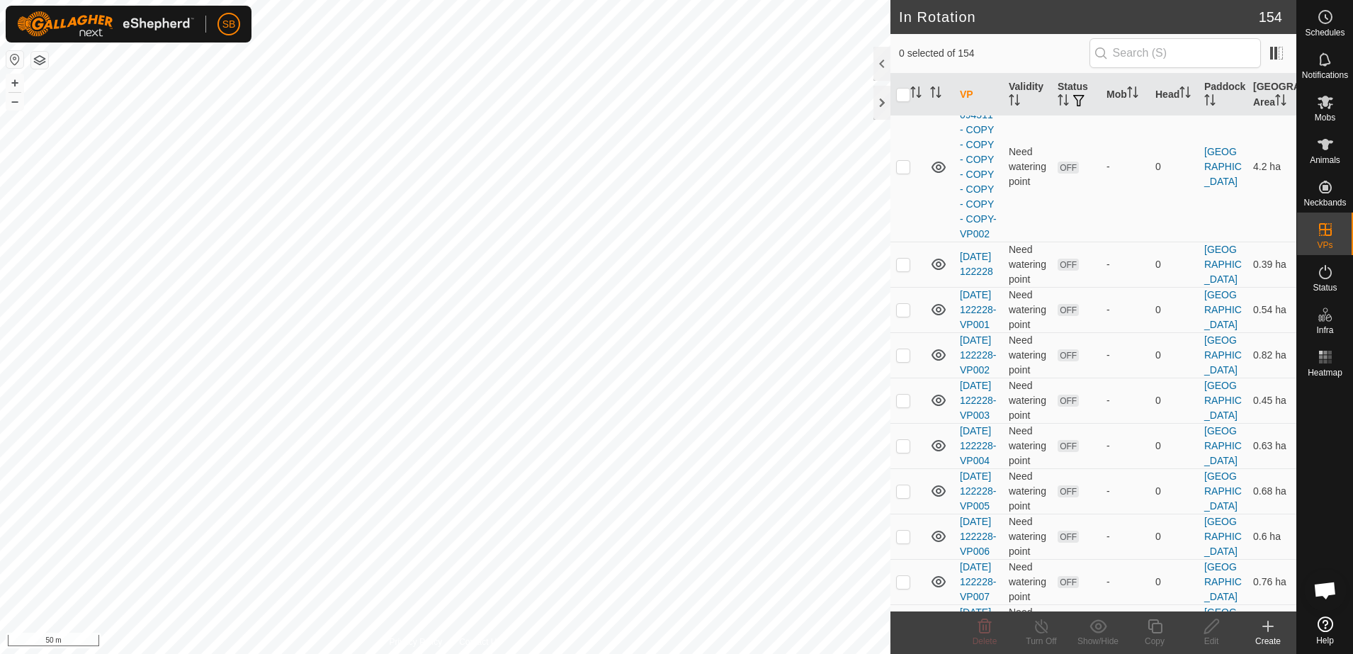
scroll to position [2124, 0]
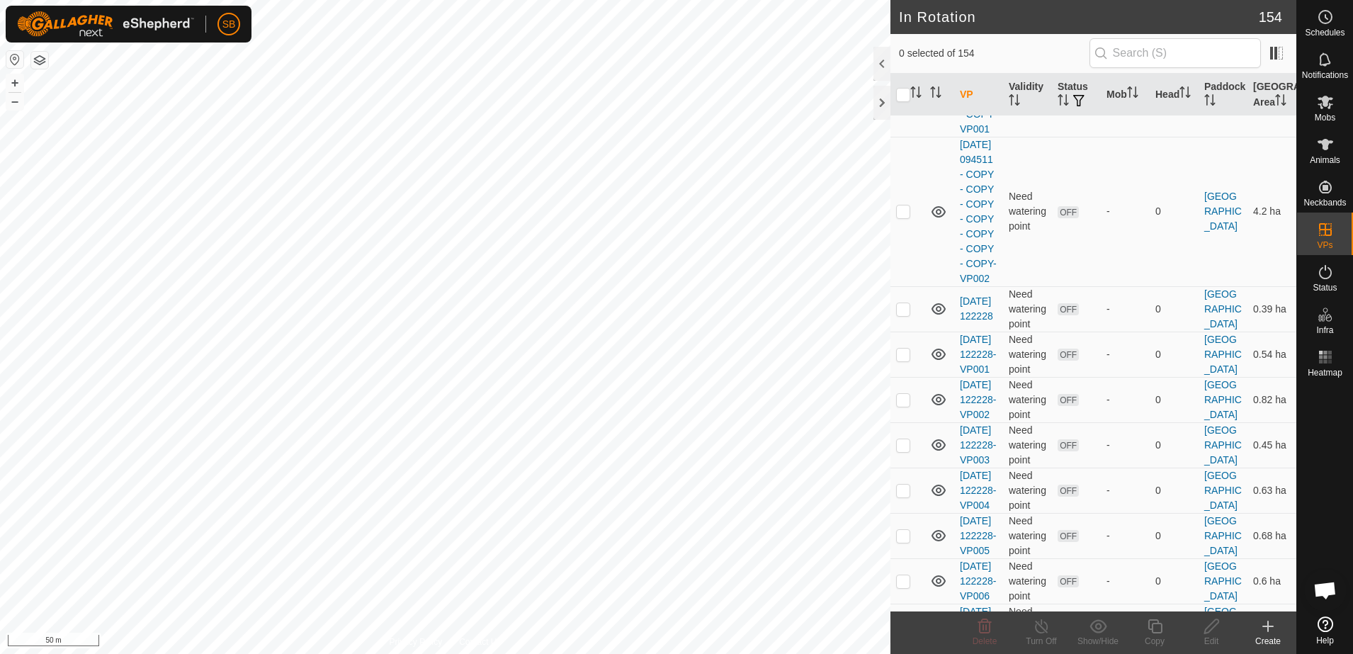
click at [1268, 627] on icon at bounding box center [1268, 626] width 0 height 10
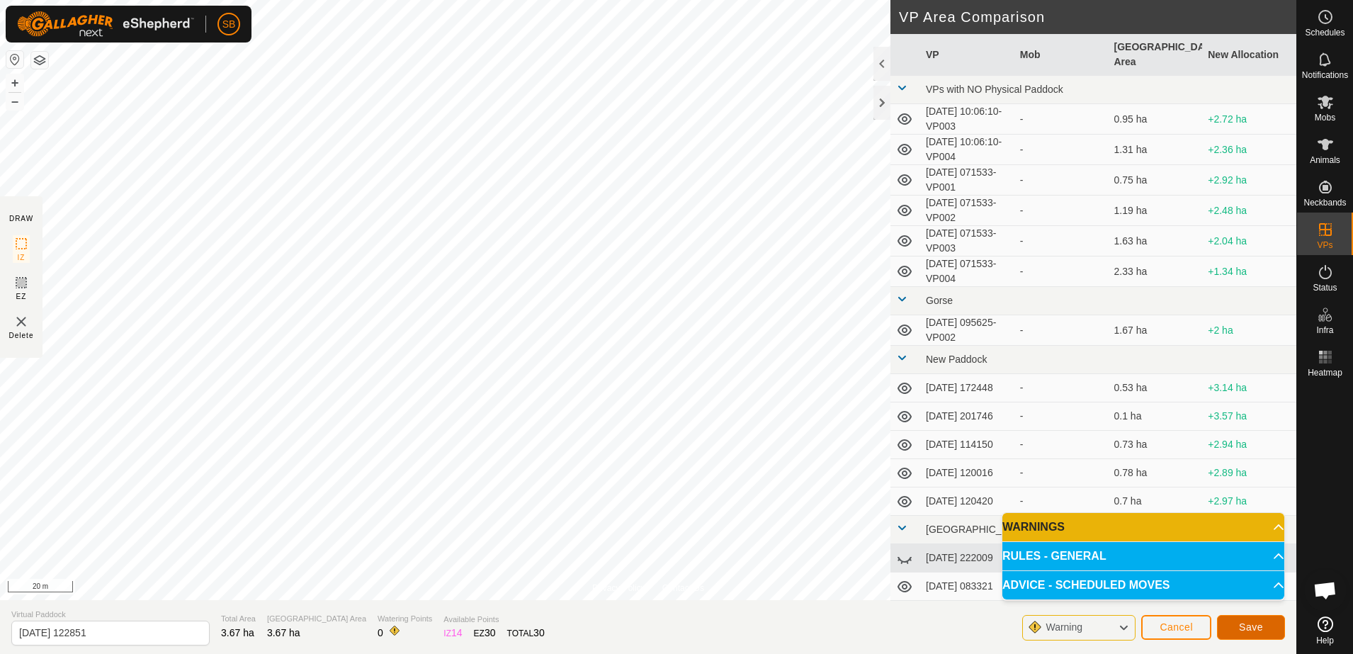
click at [1253, 624] on span "Save" at bounding box center [1251, 626] width 24 height 11
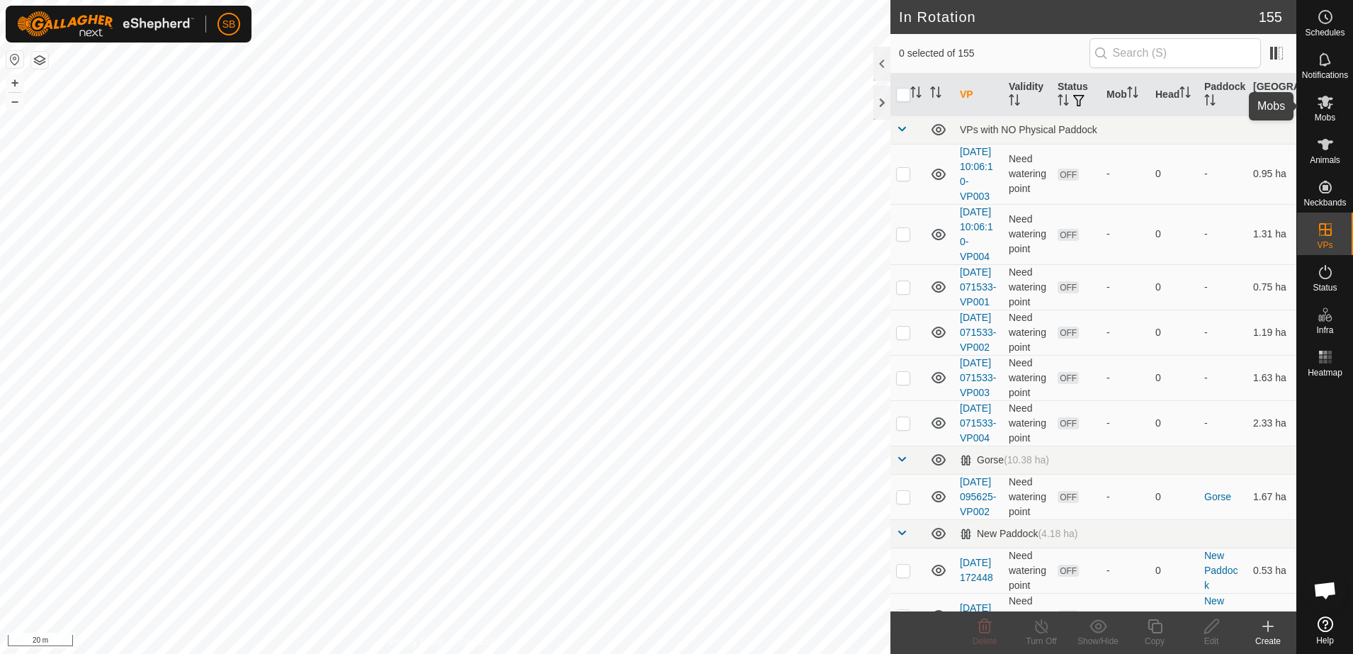
click at [1328, 108] on icon at bounding box center [1325, 102] width 16 height 13
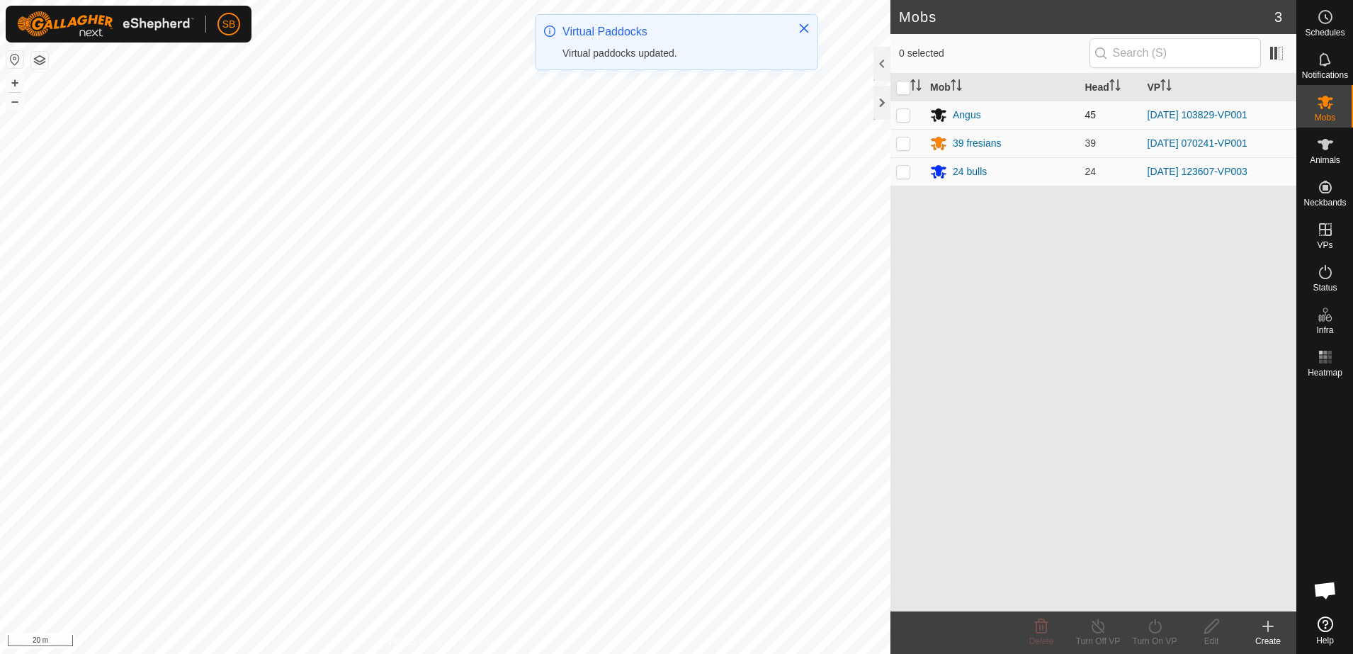
click at [903, 120] on p-checkbox at bounding box center [903, 114] width 14 height 11
checkbox input "true"
click at [1157, 621] on icon at bounding box center [1154, 626] width 13 height 14
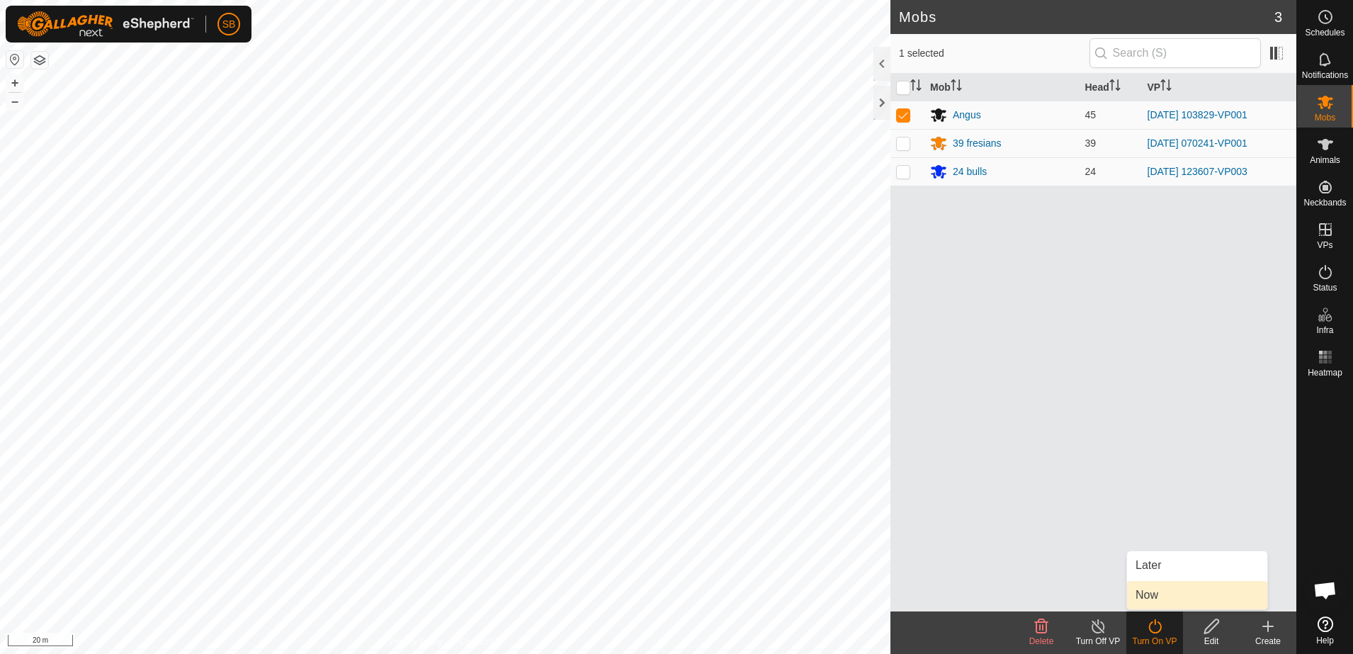
click at [1163, 595] on link "Now" at bounding box center [1197, 595] width 140 height 28
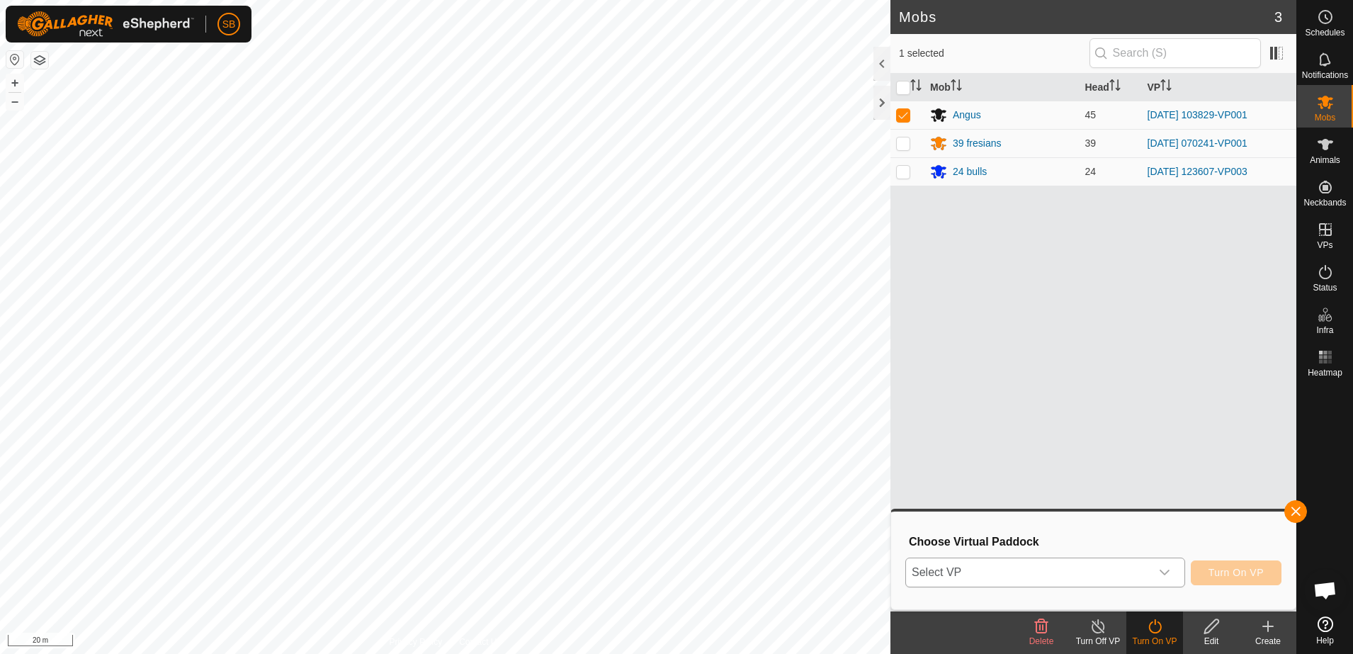
click at [1149, 564] on span "Select VP" at bounding box center [1028, 572] width 244 height 28
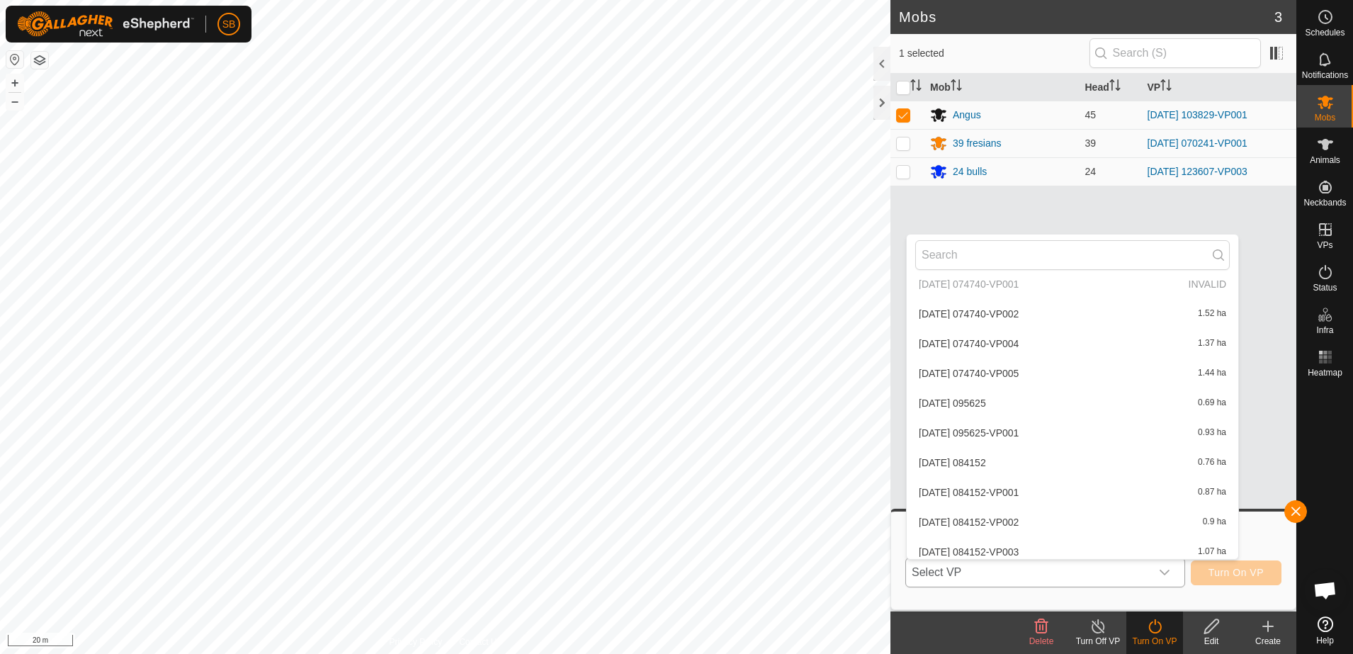
scroll to position [2478, 0]
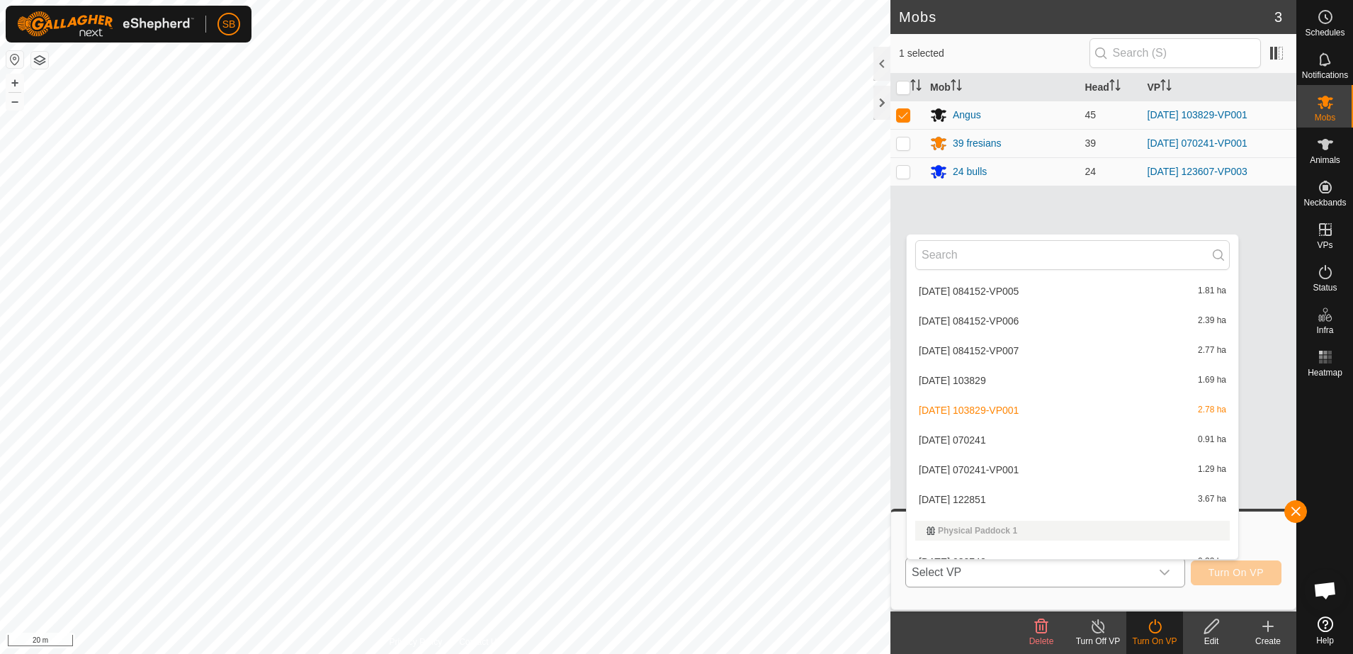
click at [1013, 506] on li "[DATE] 122851 3.67 ha" at bounding box center [1071, 499] width 331 height 28
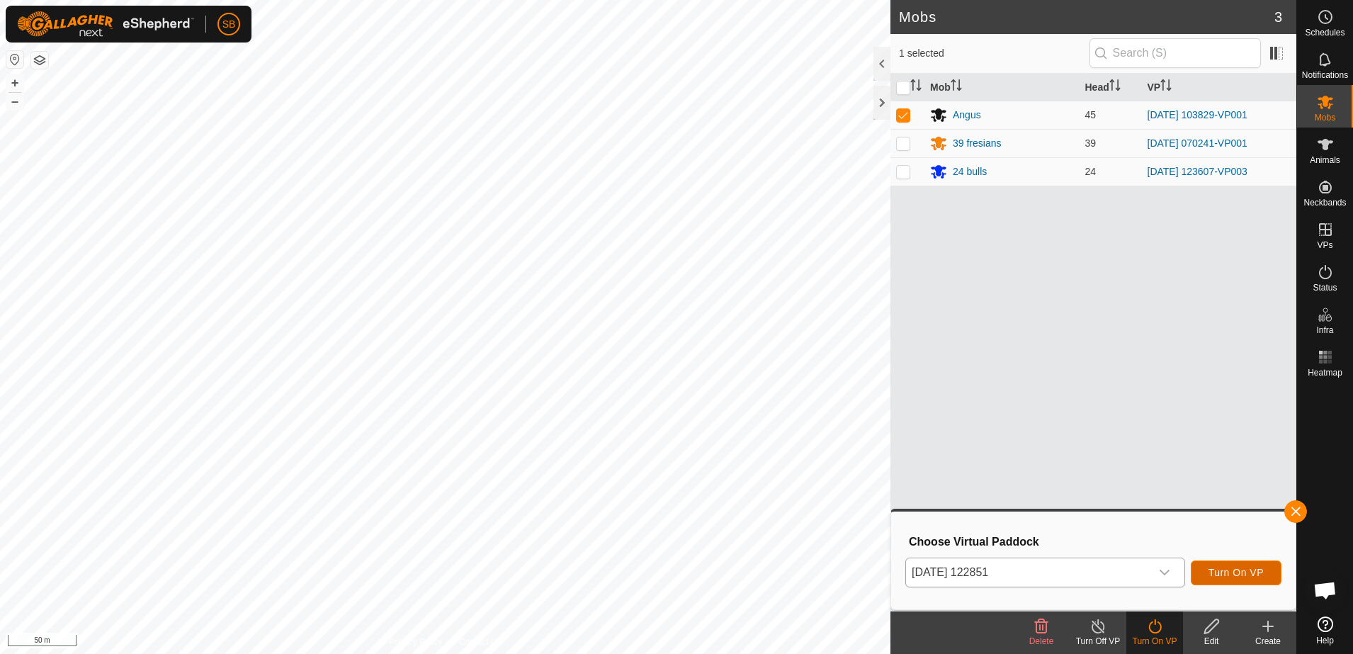
click at [1229, 567] on span "Turn On VP" at bounding box center [1235, 572] width 55 height 11
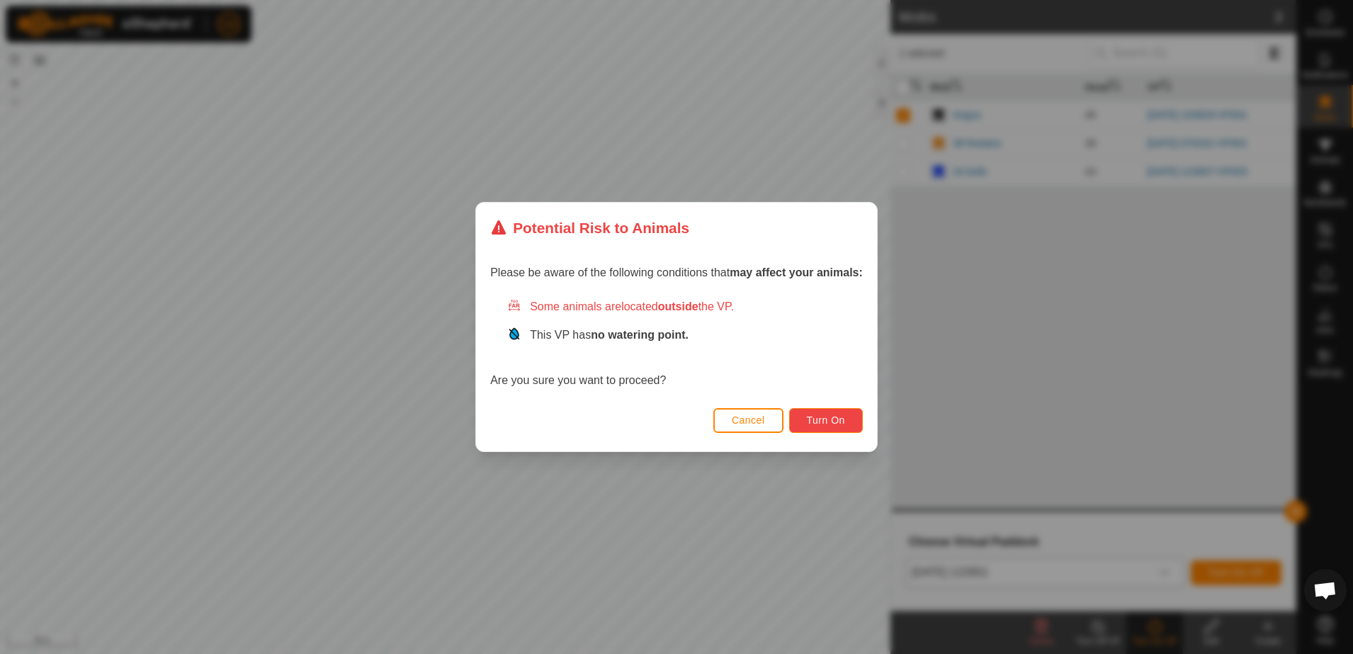
click at [818, 416] on span "Turn On" at bounding box center [826, 419] width 38 height 11
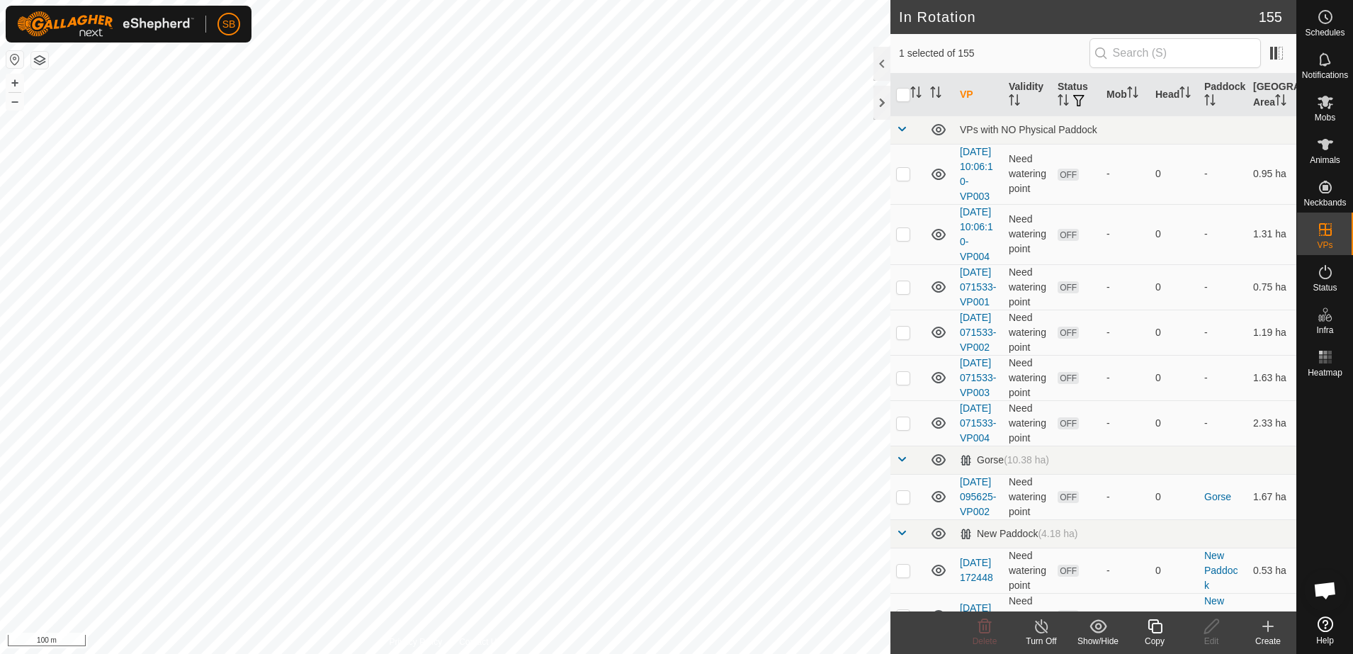
click at [1159, 631] on icon at bounding box center [1155, 625] width 18 height 17
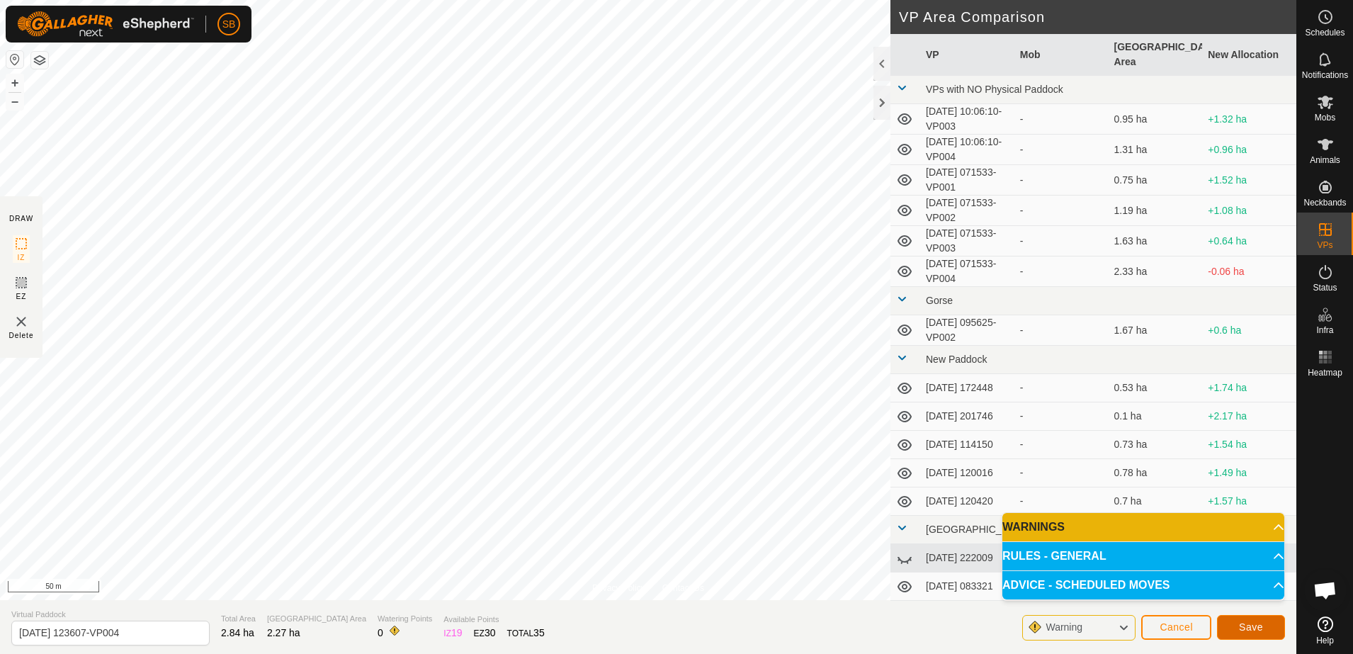
click at [1244, 625] on span "Save" at bounding box center [1251, 626] width 24 height 11
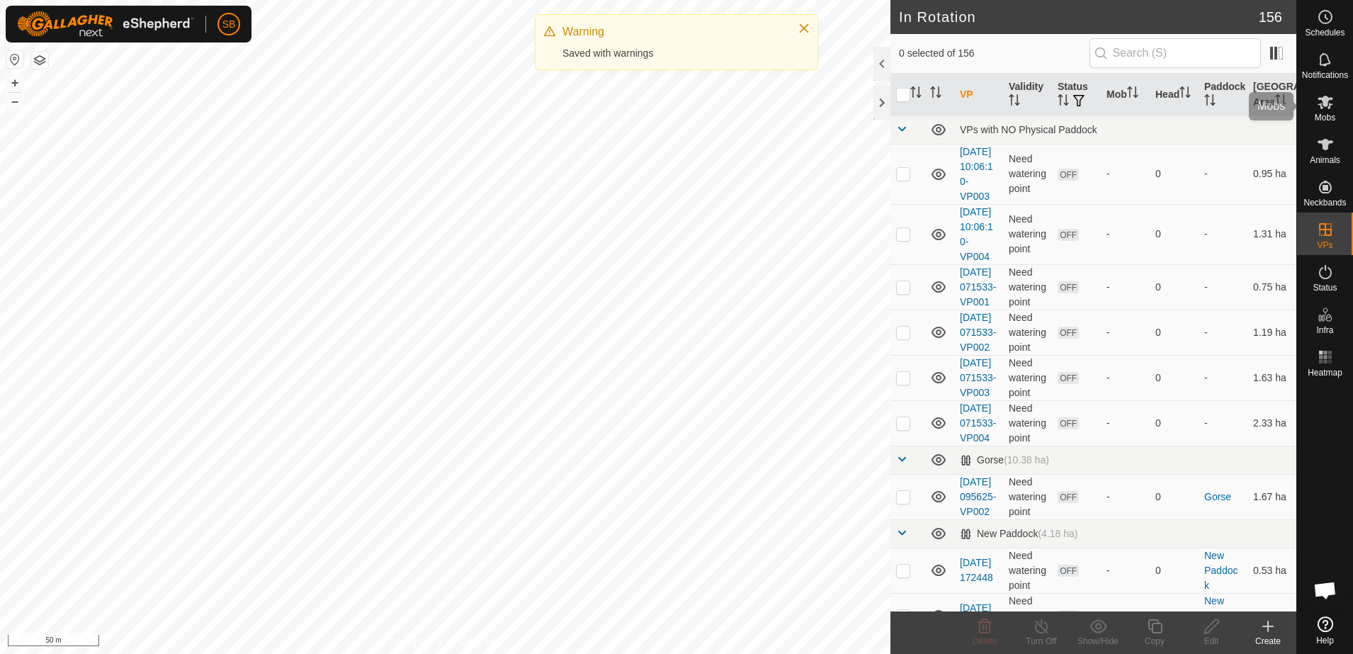
click at [1322, 108] on icon at bounding box center [1325, 102] width 16 height 13
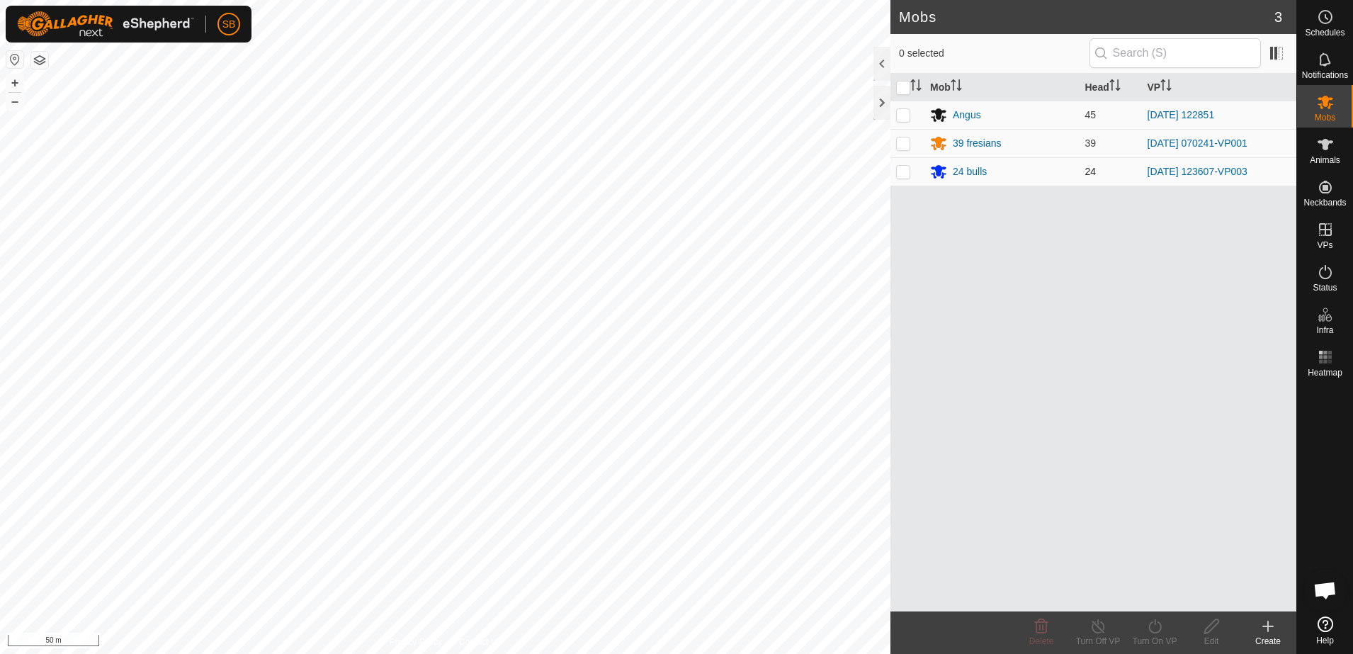
click at [899, 173] on p-checkbox at bounding box center [903, 171] width 14 height 11
checkbox input "true"
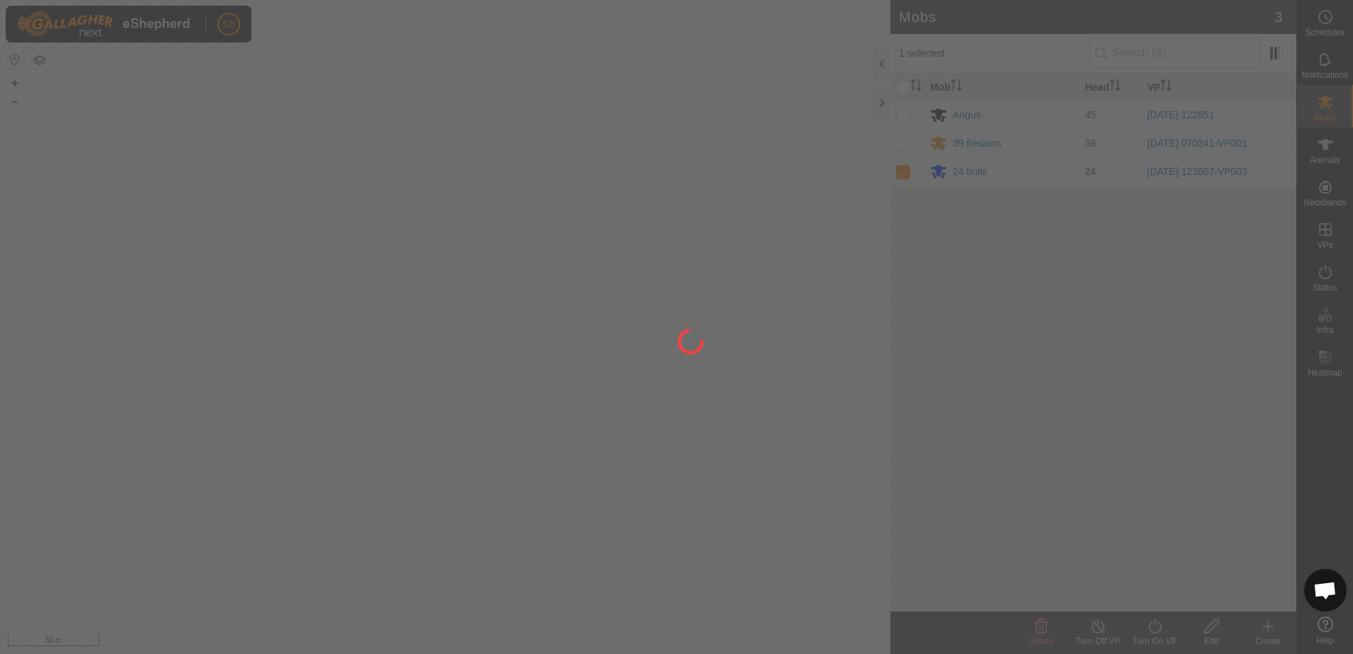
click at [1156, 630] on div "SB Schedules Notifications Mobs Animals Neckbands VPs Status Infra Heatmap Help…" at bounding box center [676, 327] width 1353 height 654
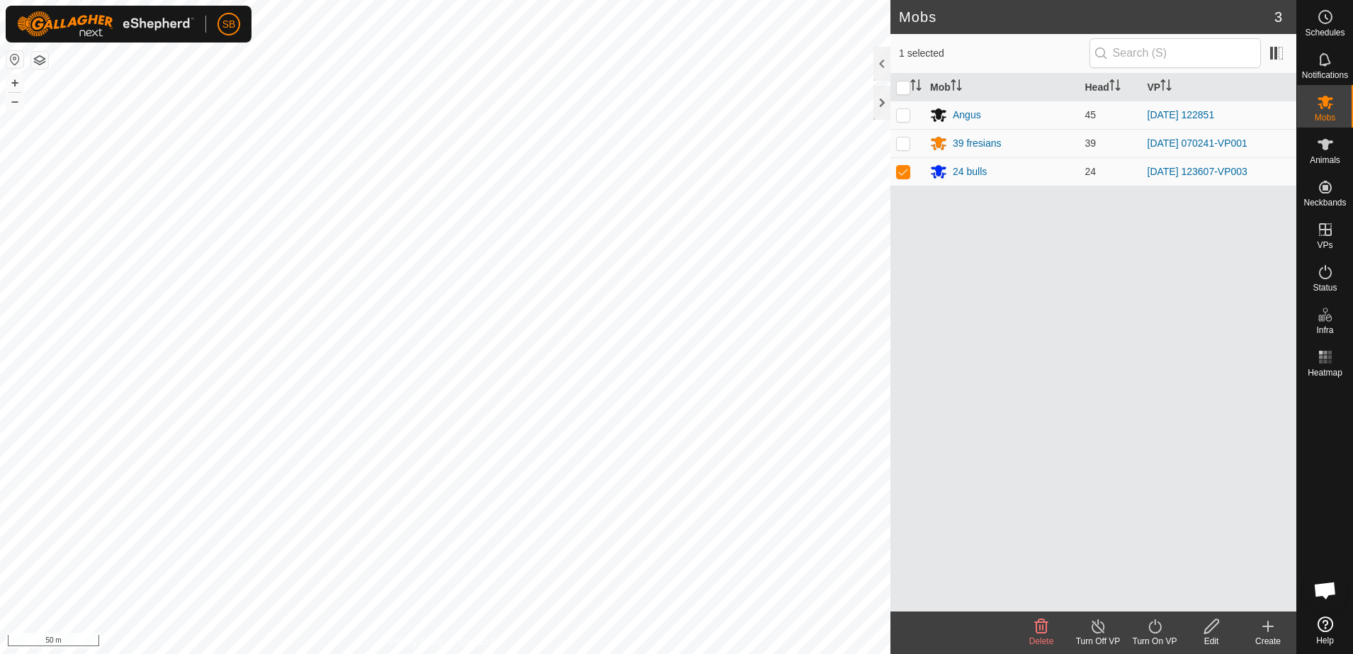
click at [1159, 620] on icon at bounding box center [1155, 625] width 18 height 17
click at [1154, 593] on link "Now" at bounding box center [1197, 595] width 140 height 28
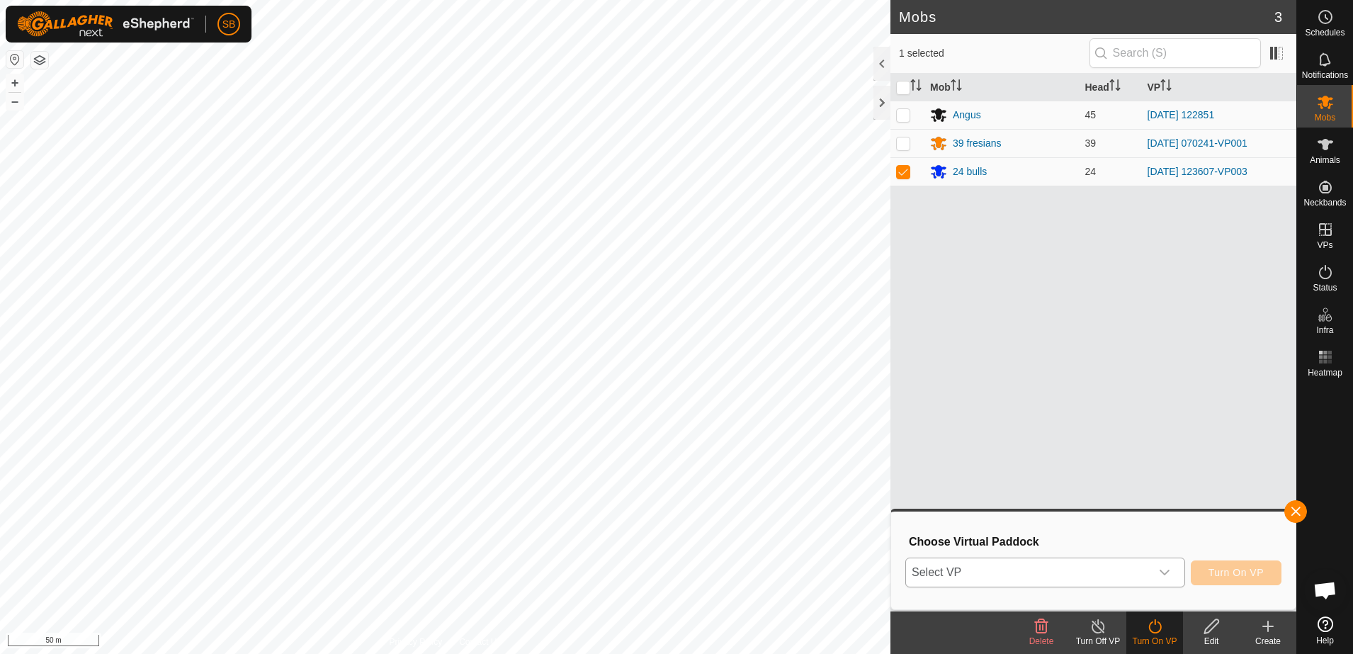
click at [1146, 562] on span "Select VP" at bounding box center [1028, 572] width 244 height 28
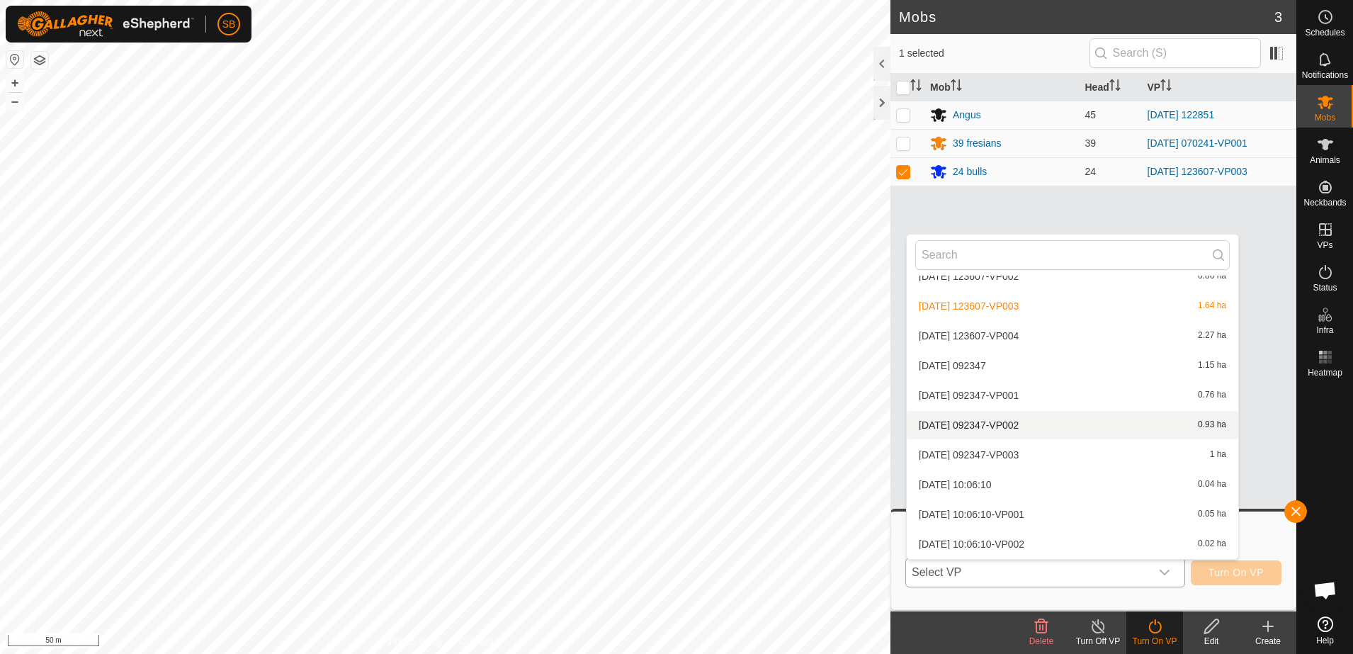
scroll to position [4439, 0]
click at [1020, 423] on li "[DATE] 123607-VP004 2.27 ha" at bounding box center [1071, 424] width 331 height 28
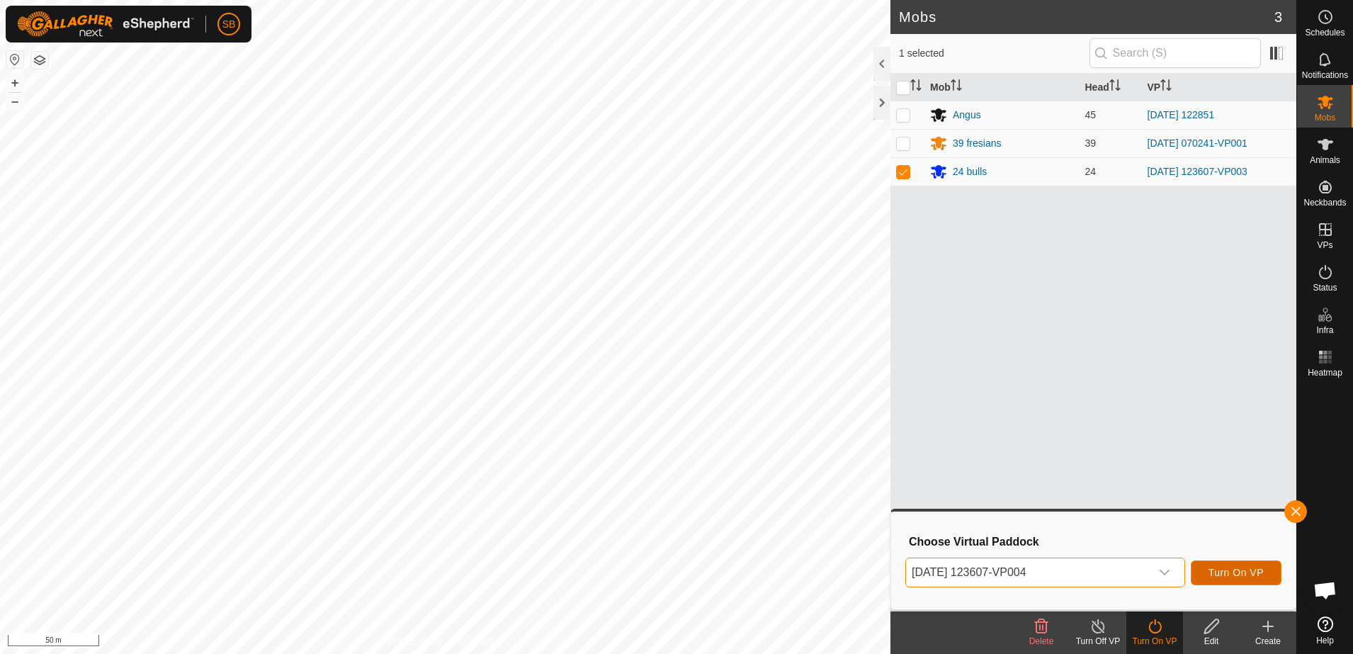
click at [1234, 581] on button "Turn On VP" at bounding box center [1235, 572] width 91 height 25
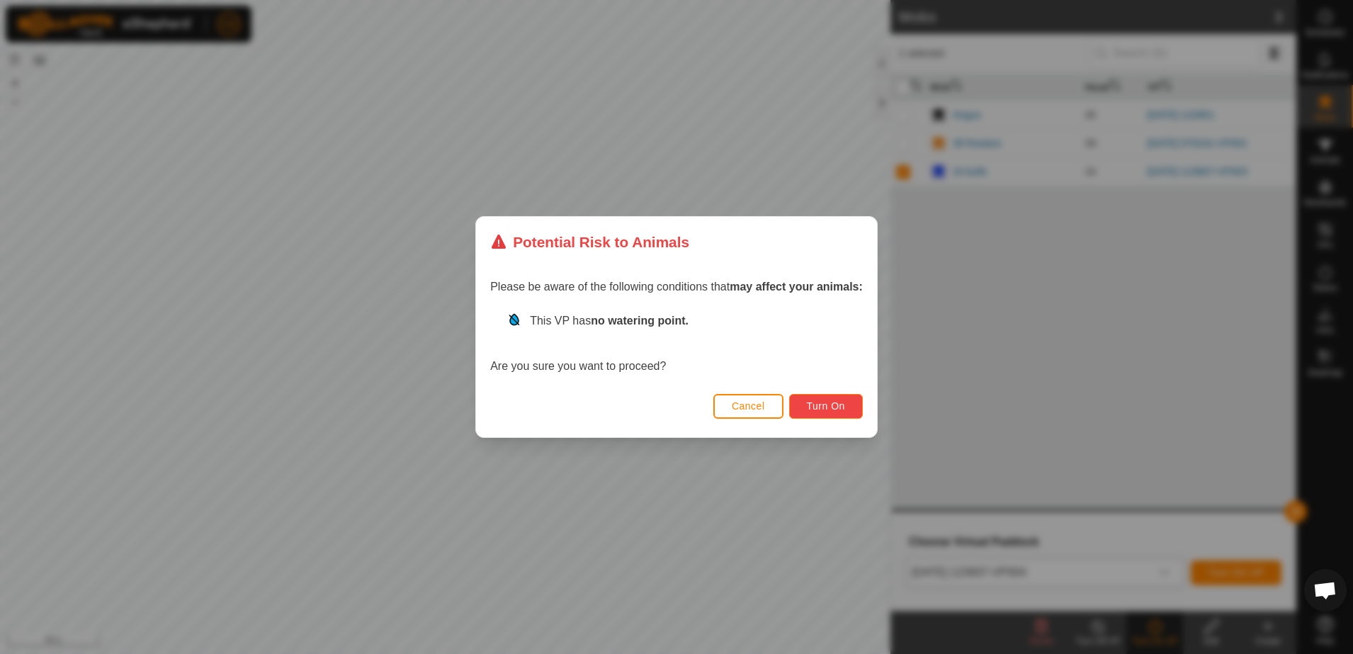
click at [838, 394] on button "Turn On" at bounding box center [826, 406] width 74 height 25
